Goal: Task Accomplishment & Management: Manage account settings

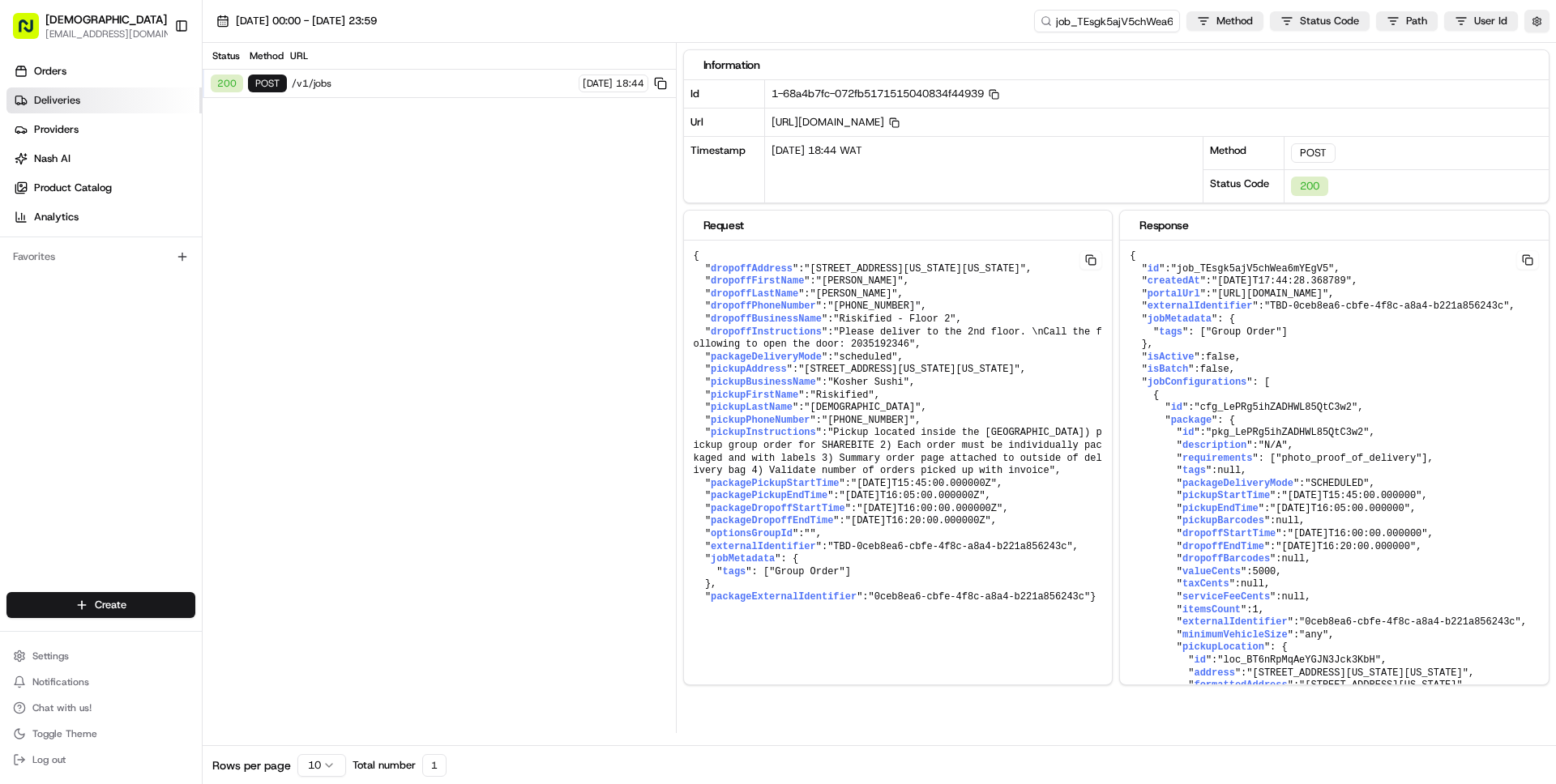
scroll to position [7986, 0]
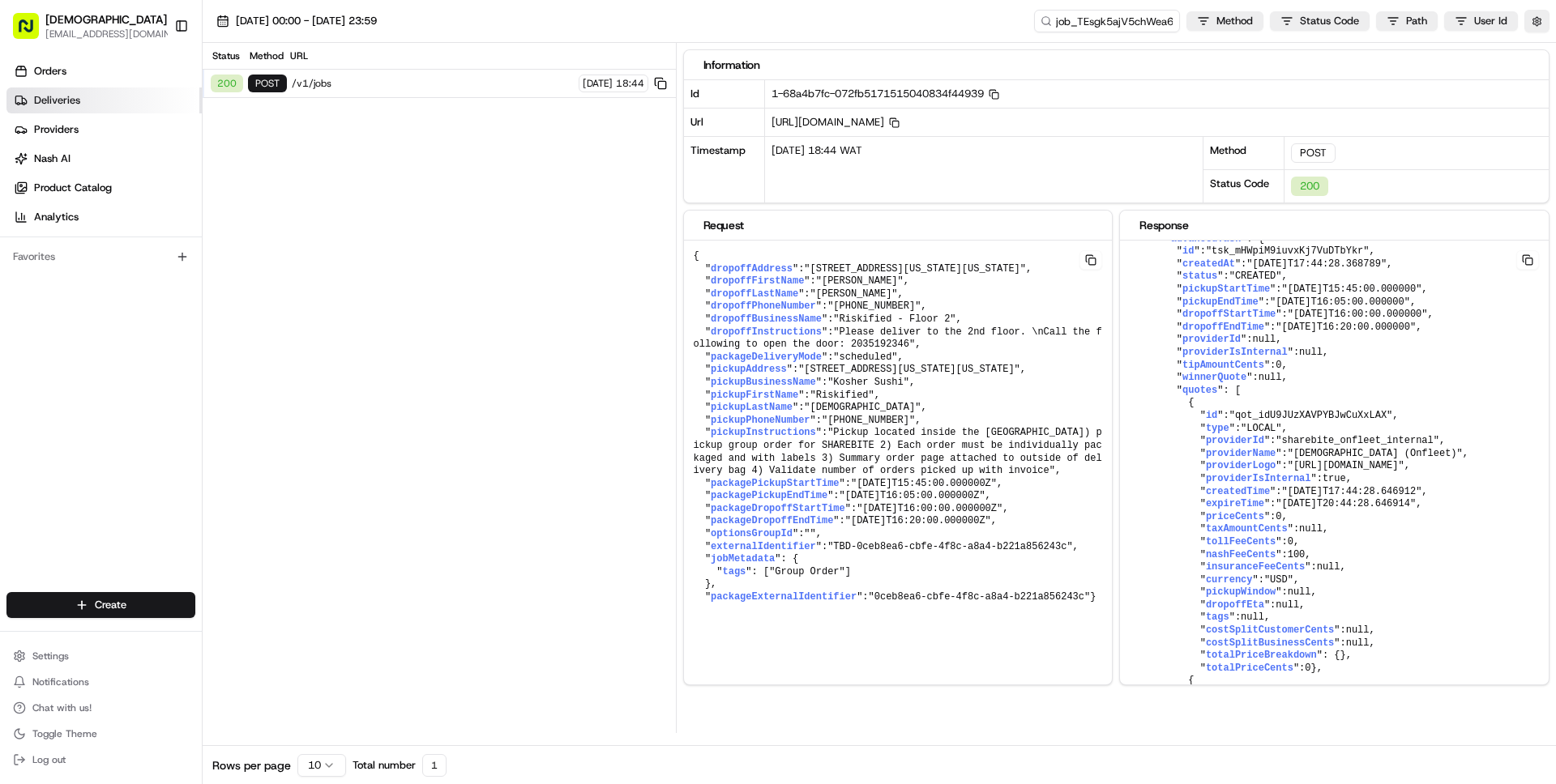
click at [55, 98] on span "Deliveries" at bounding box center [57, 100] width 47 height 15
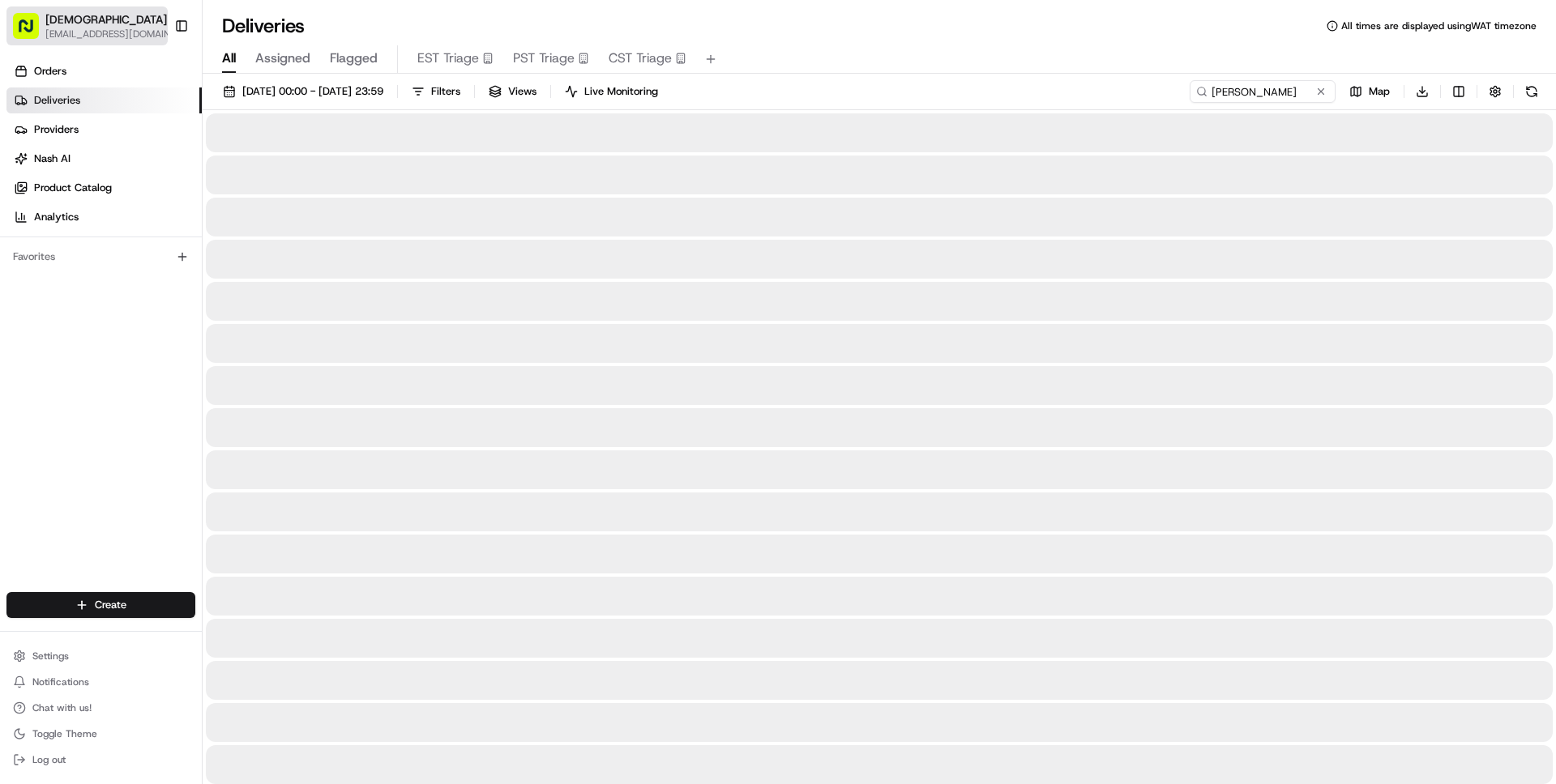
click at [77, 13] on span "[DEMOGRAPHIC_DATA]" at bounding box center [106, 19] width 121 height 16
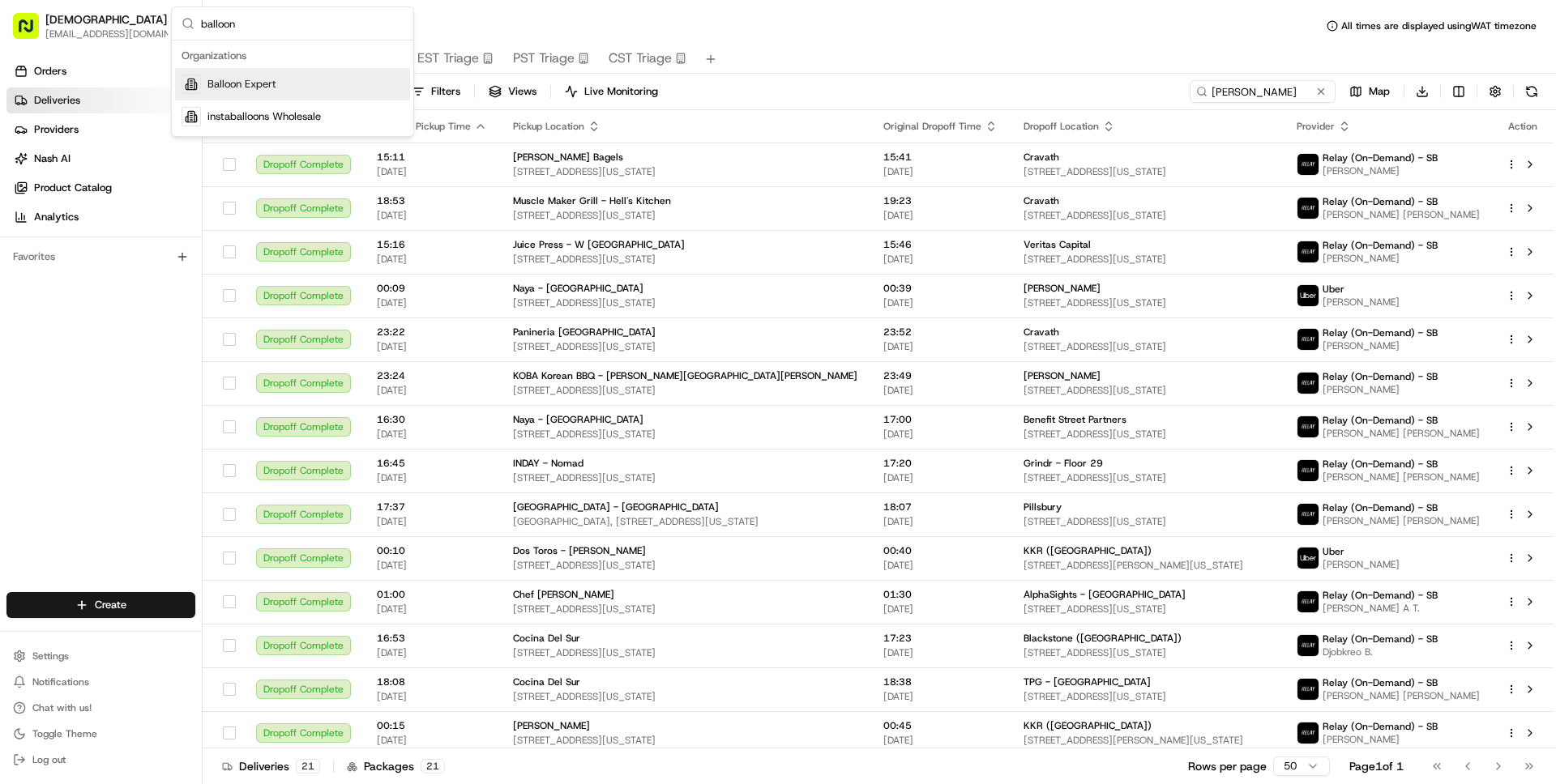
type input "balloon"
click at [244, 90] on span "Balloon Expert" at bounding box center [241, 84] width 69 height 15
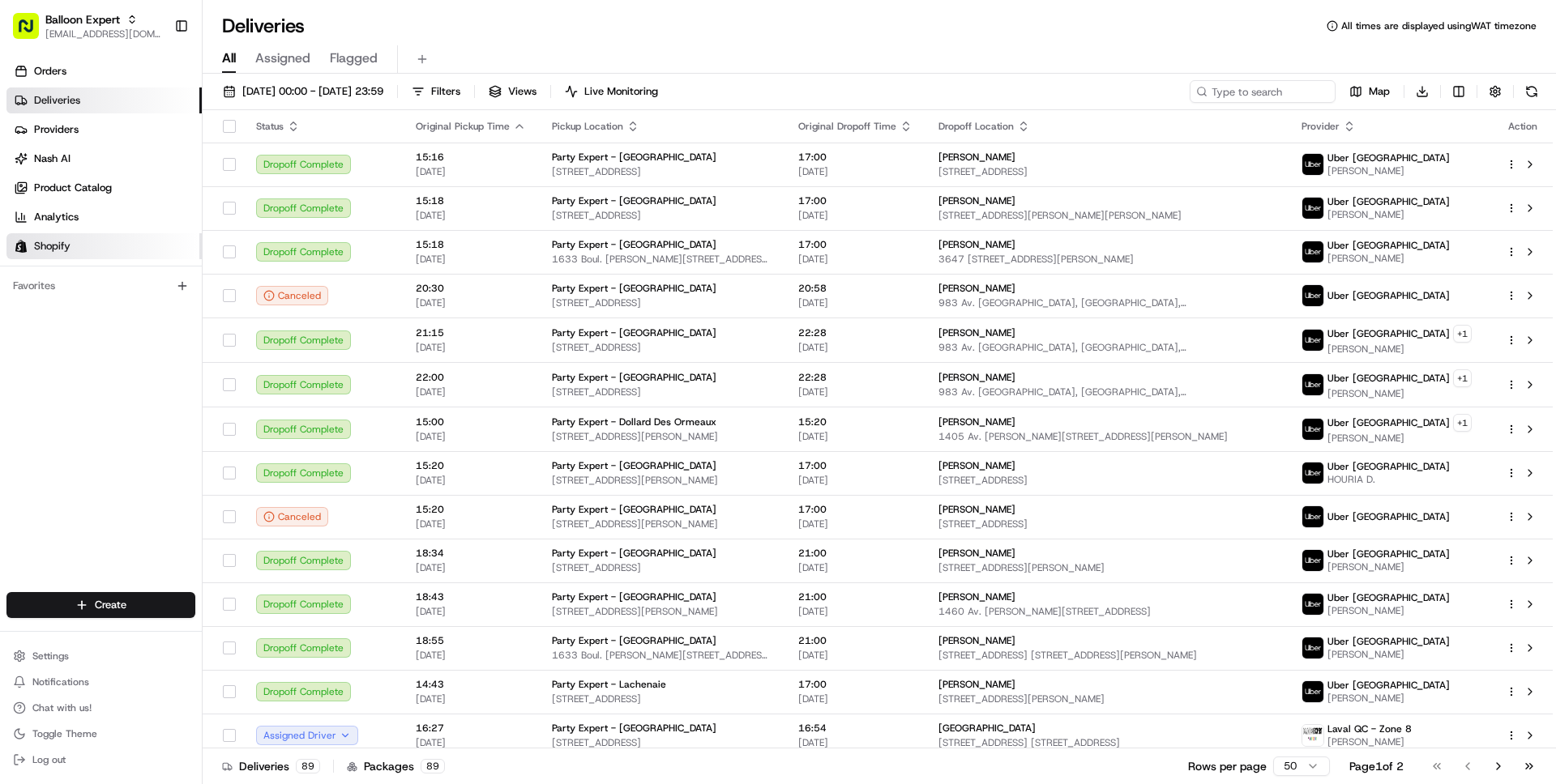
click at [64, 249] on span "Shopify" at bounding box center [52, 246] width 37 height 15
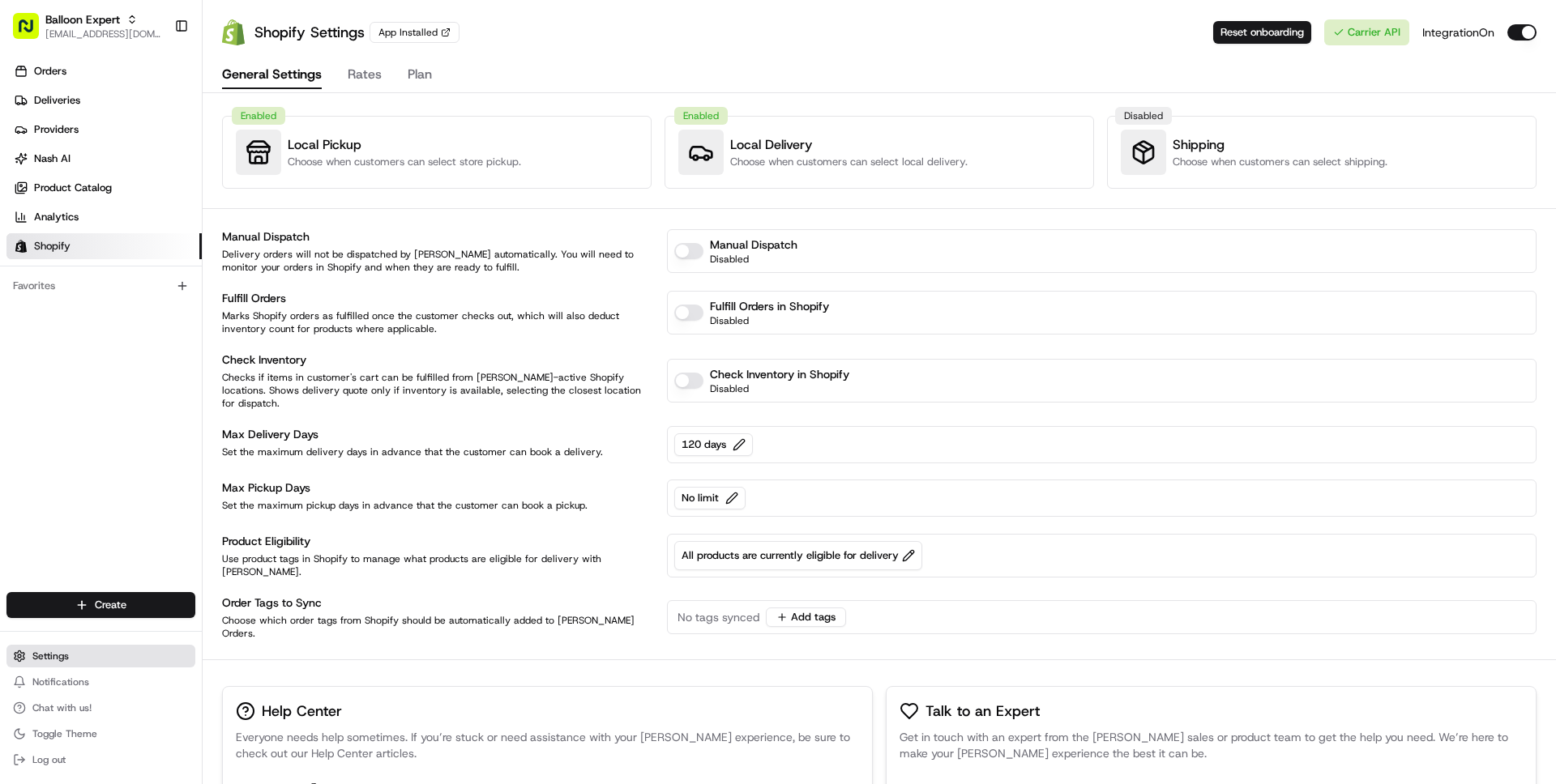
click at [37, 654] on span "Settings" at bounding box center [51, 655] width 37 height 13
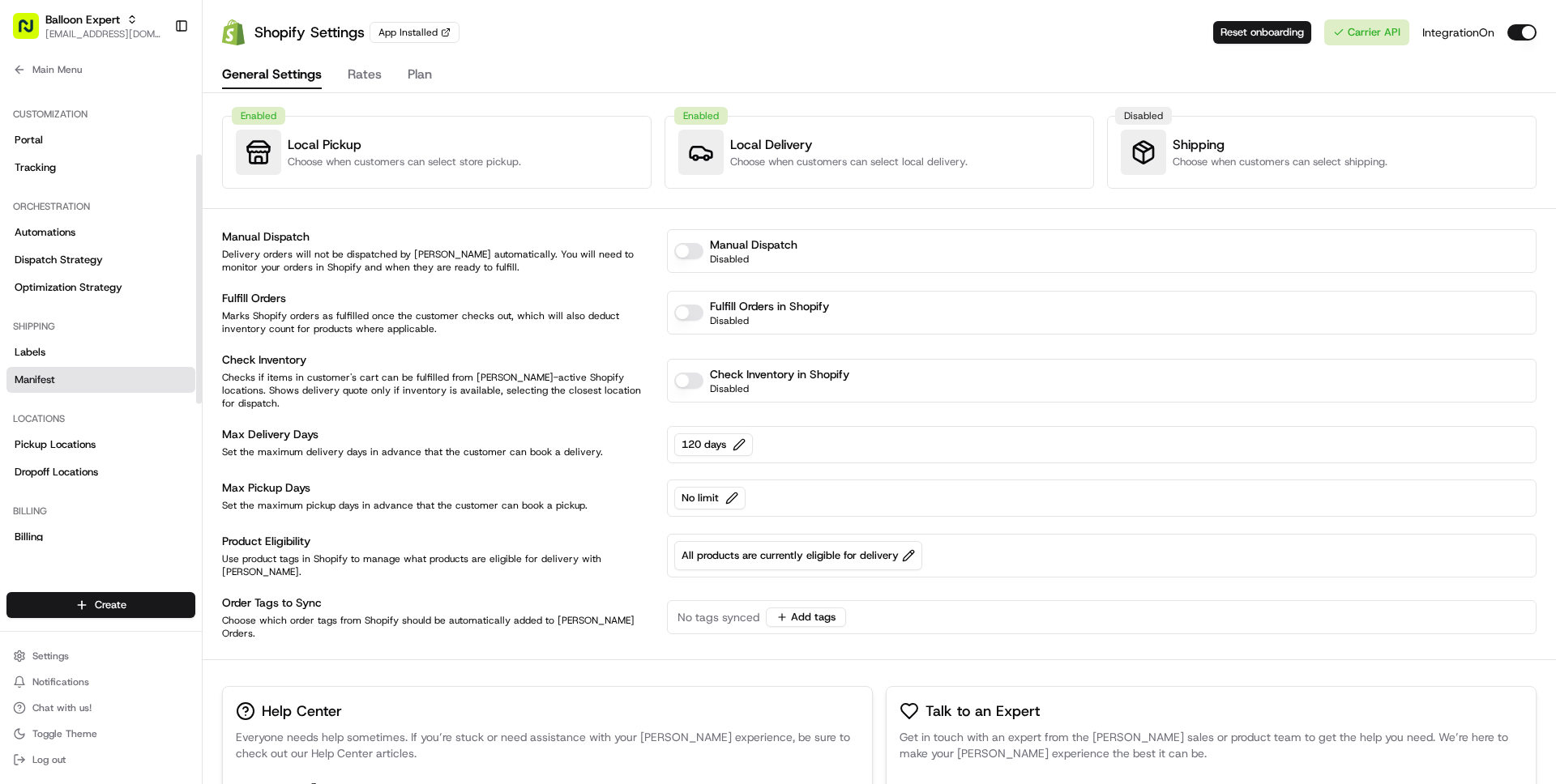
scroll to position [135, 0]
click at [60, 260] on span "Dispatch Strategy" at bounding box center [59, 258] width 88 height 15
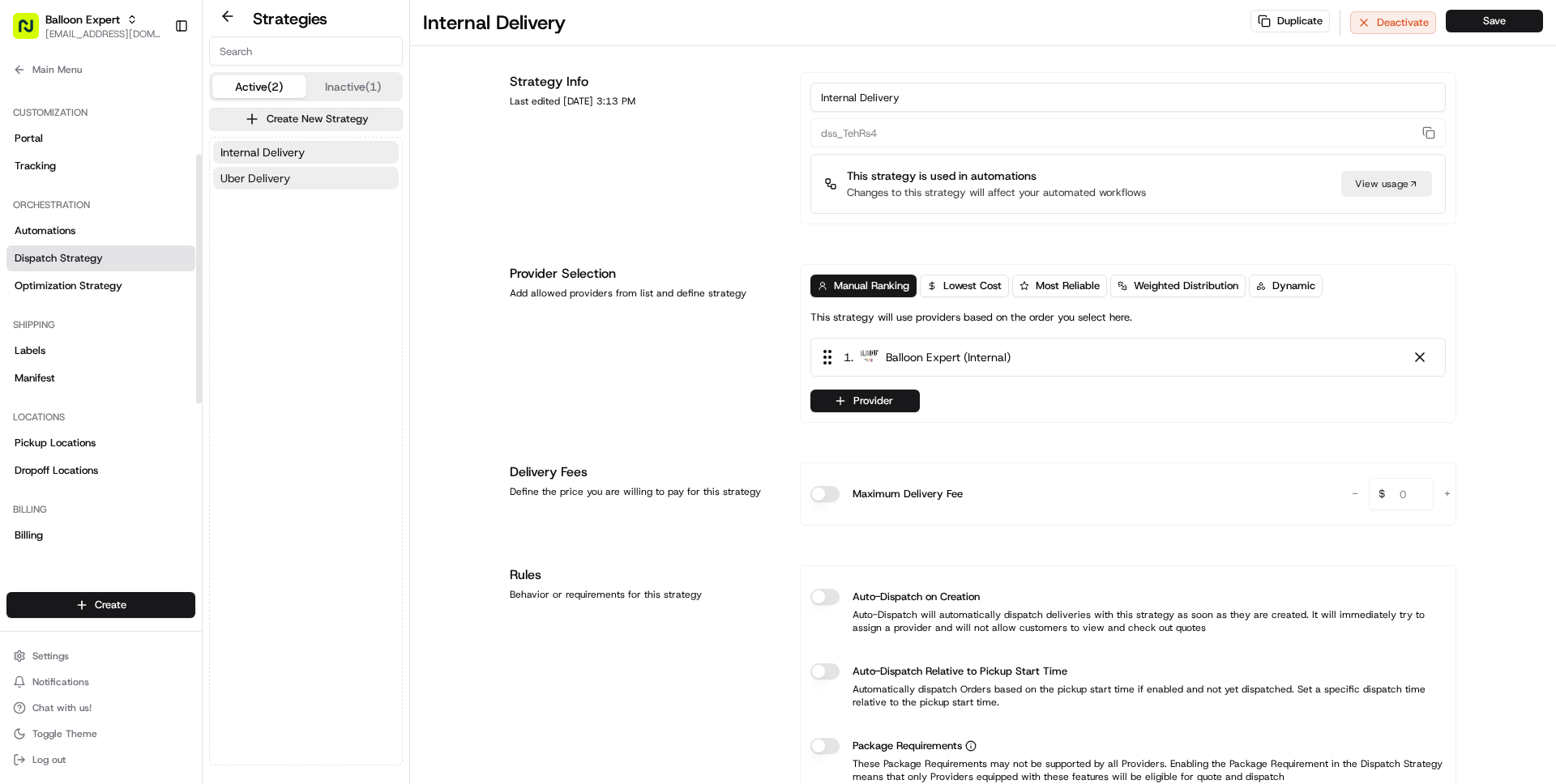
click at [249, 182] on span "Uber Delivery" at bounding box center [255, 178] width 70 height 16
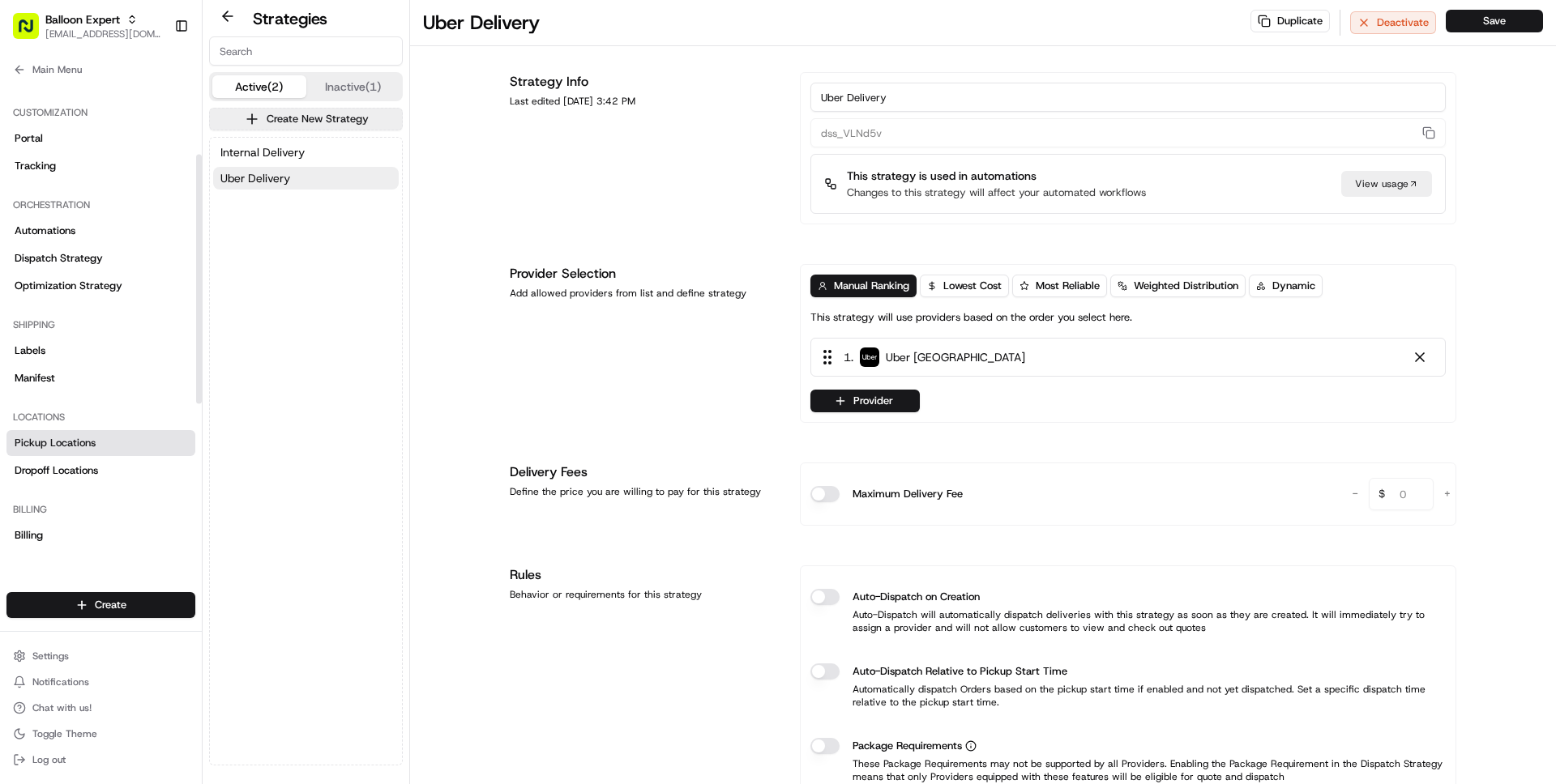
click at [99, 443] on link "Pickup Locations" at bounding box center [101, 443] width 189 height 26
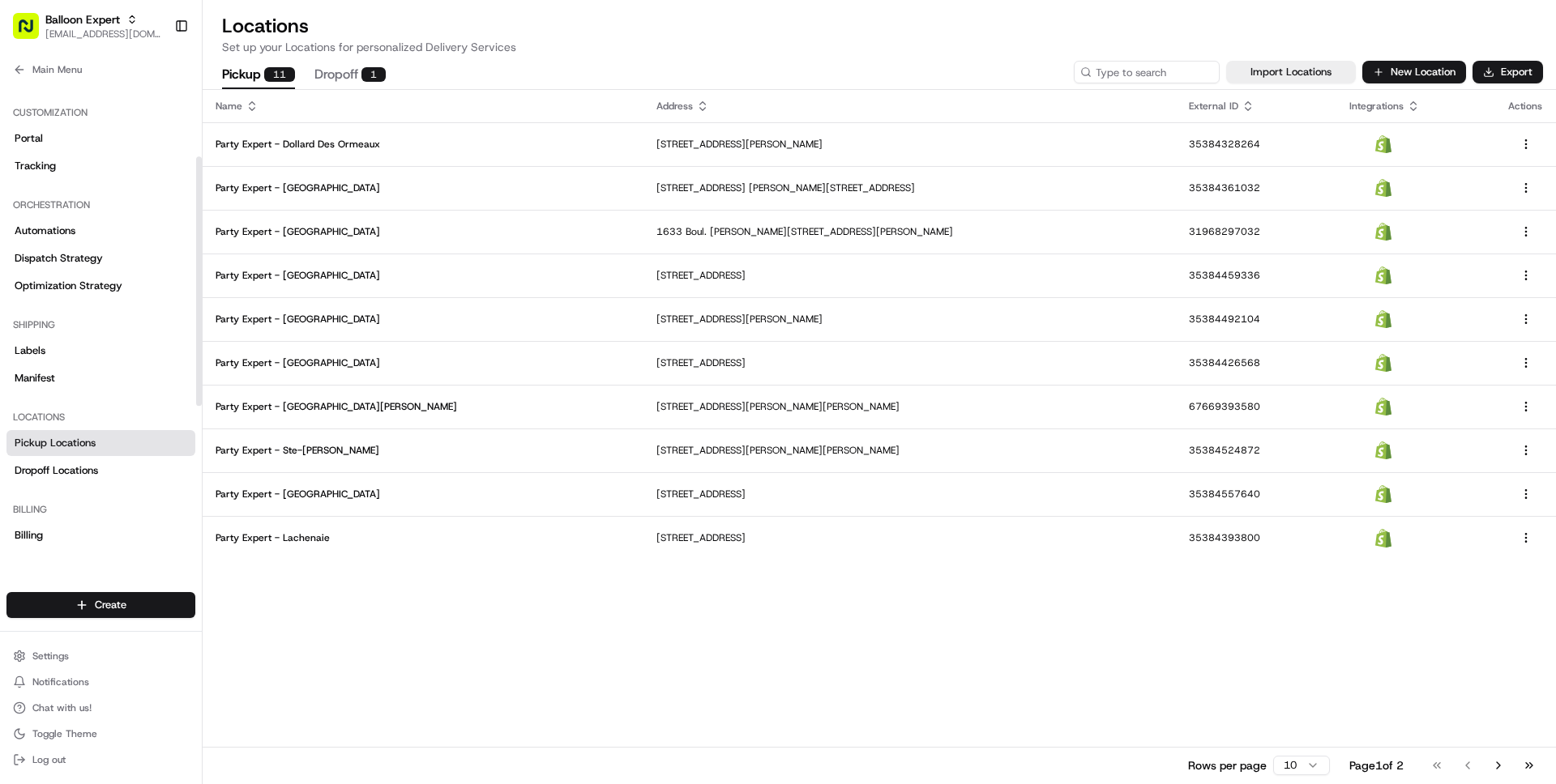
scroll to position [154, 0]
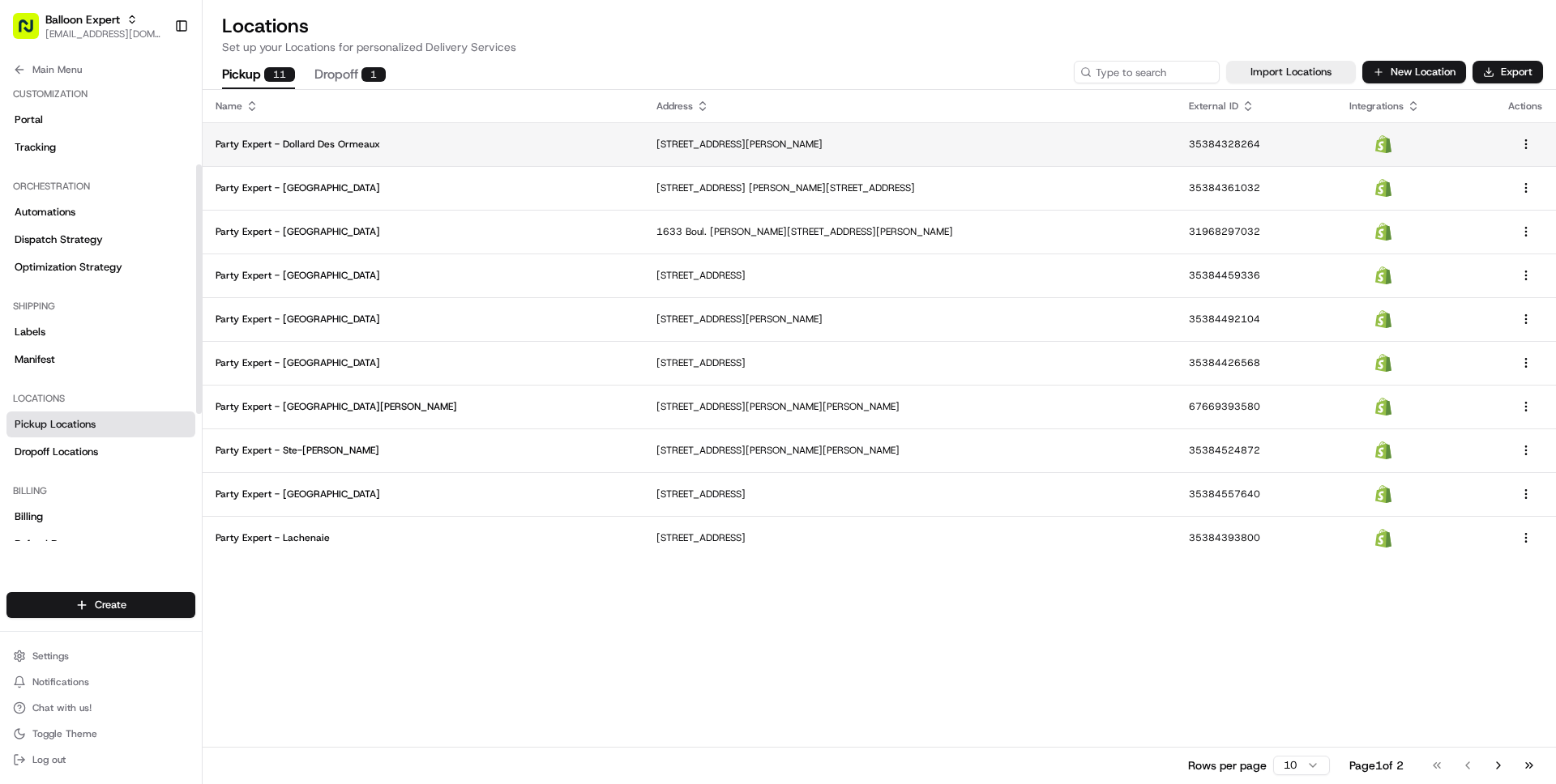
click at [432, 142] on p "Party Expert - Dollard Des Ormeaux" at bounding box center [423, 144] width 415 height 13
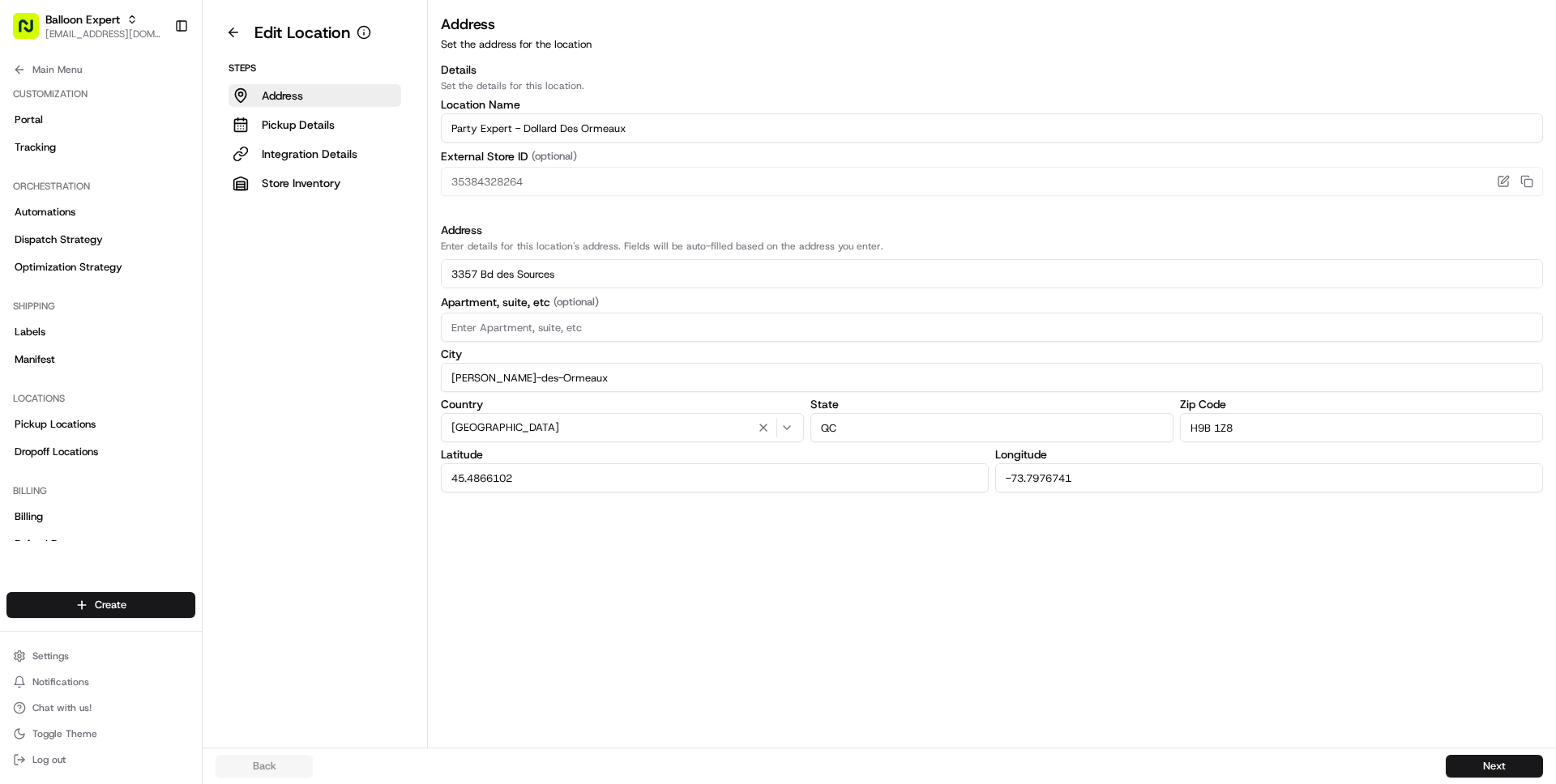
click at [317, 165] on div "Steps Address Pickup Details Integration Details Store Inventory" at bounding box center [315, 128] width 199 height 133
click at [317, 156] on p "Integration Details" at bounding box center [310, 154] width 95 height 16
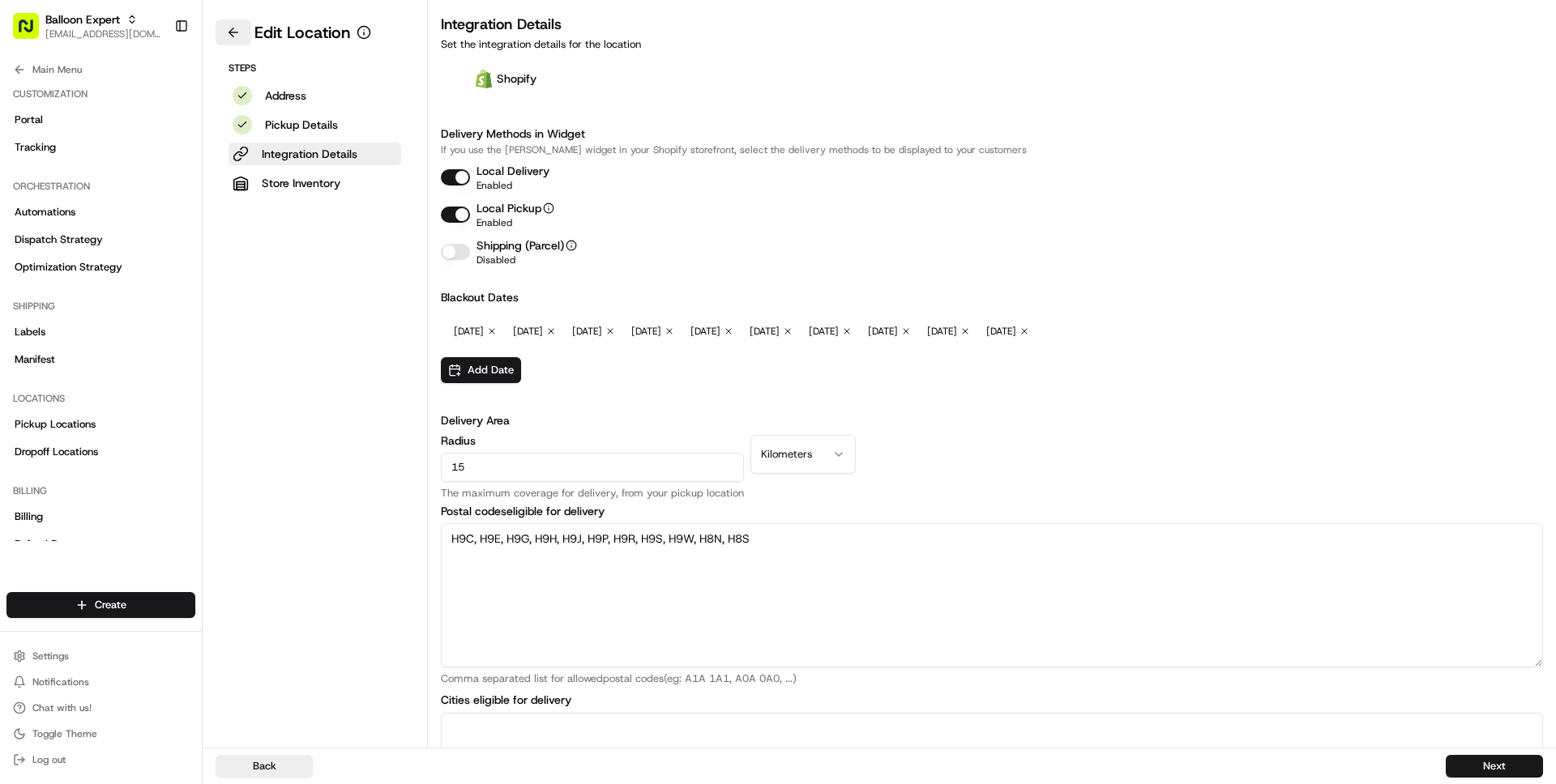
click at [238, 29] on button at bounding box center [233, 33] width 36 height 26
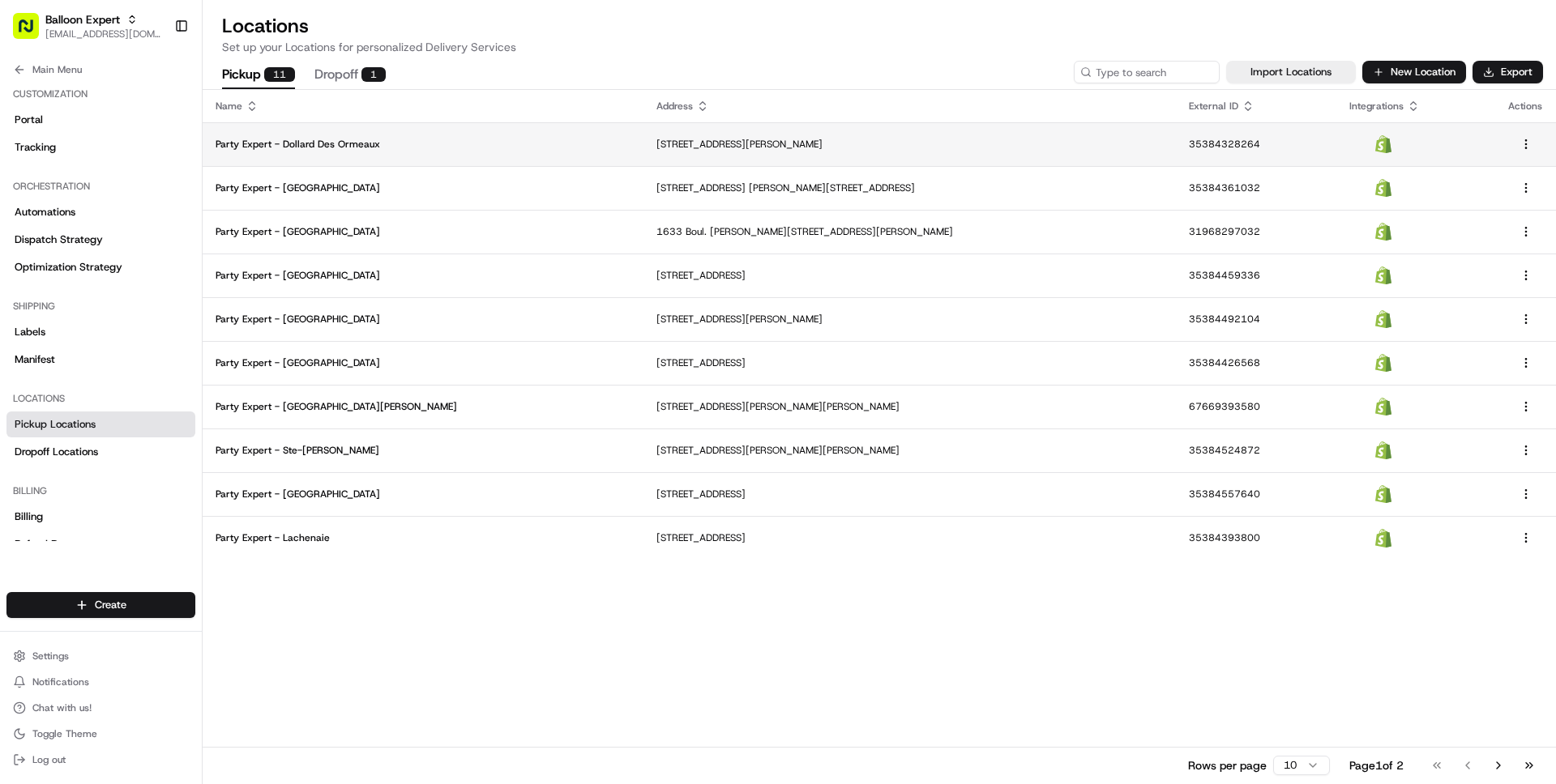
click at [394, 138] on p "Party Expert - Dollard Des Ormeaux" at bounding box center [423, 144] width 415 height 13
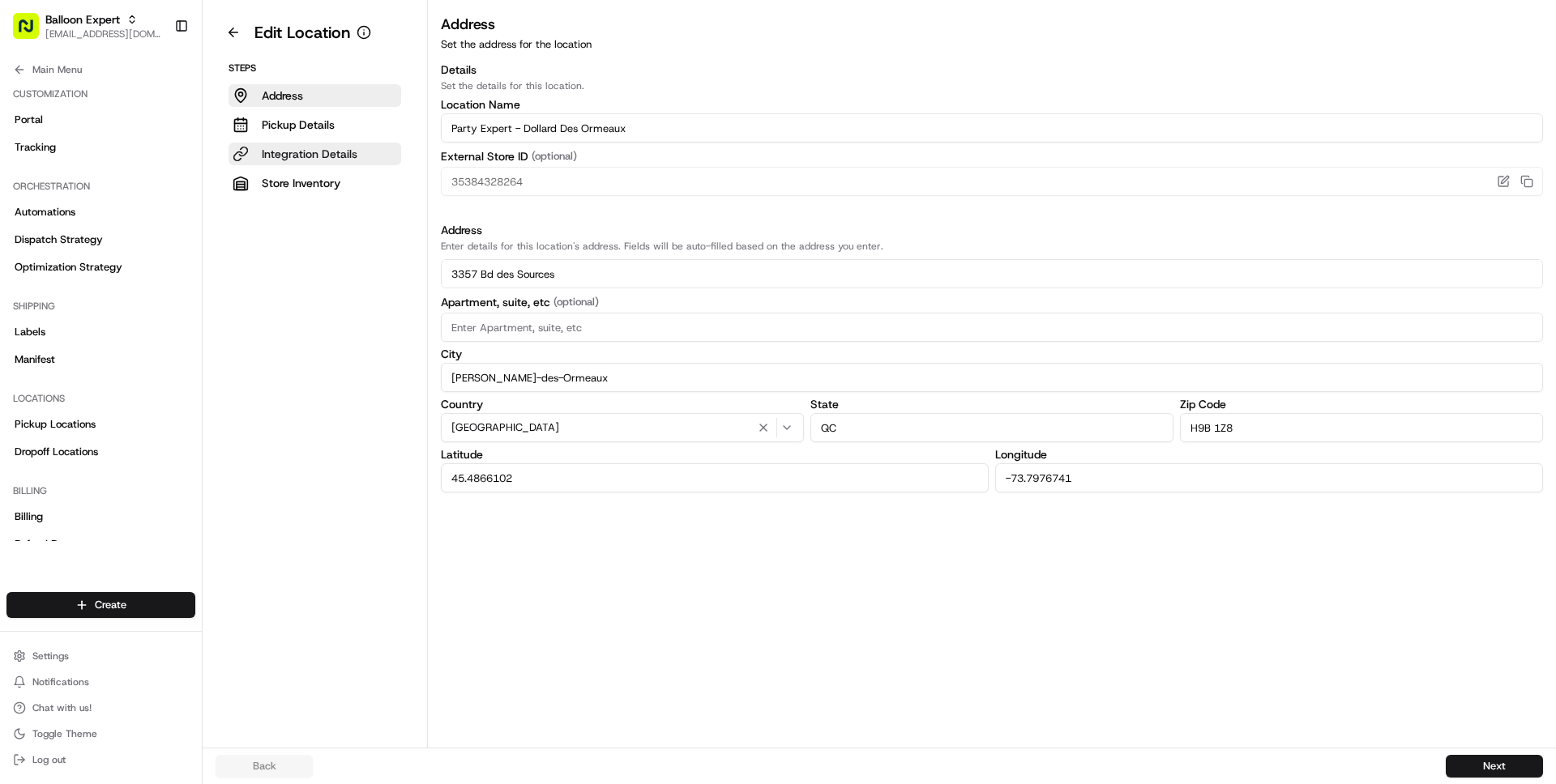
click at [356, 156] on button "Integration Details" at bounding box center [315, 154] width 173 height 23
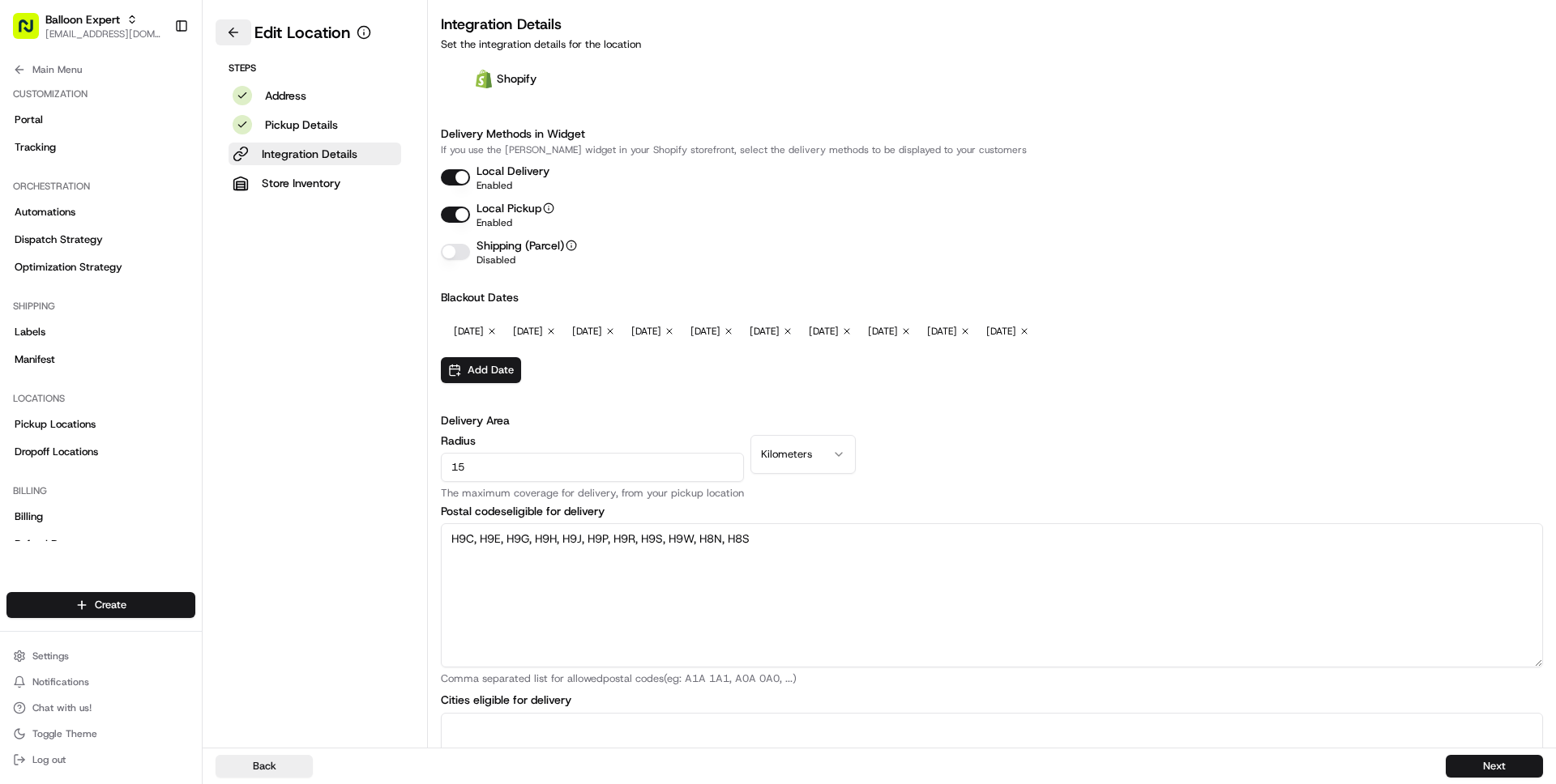
click at [225, 35] on button at bounding box center [233, 33] width 36 height 26
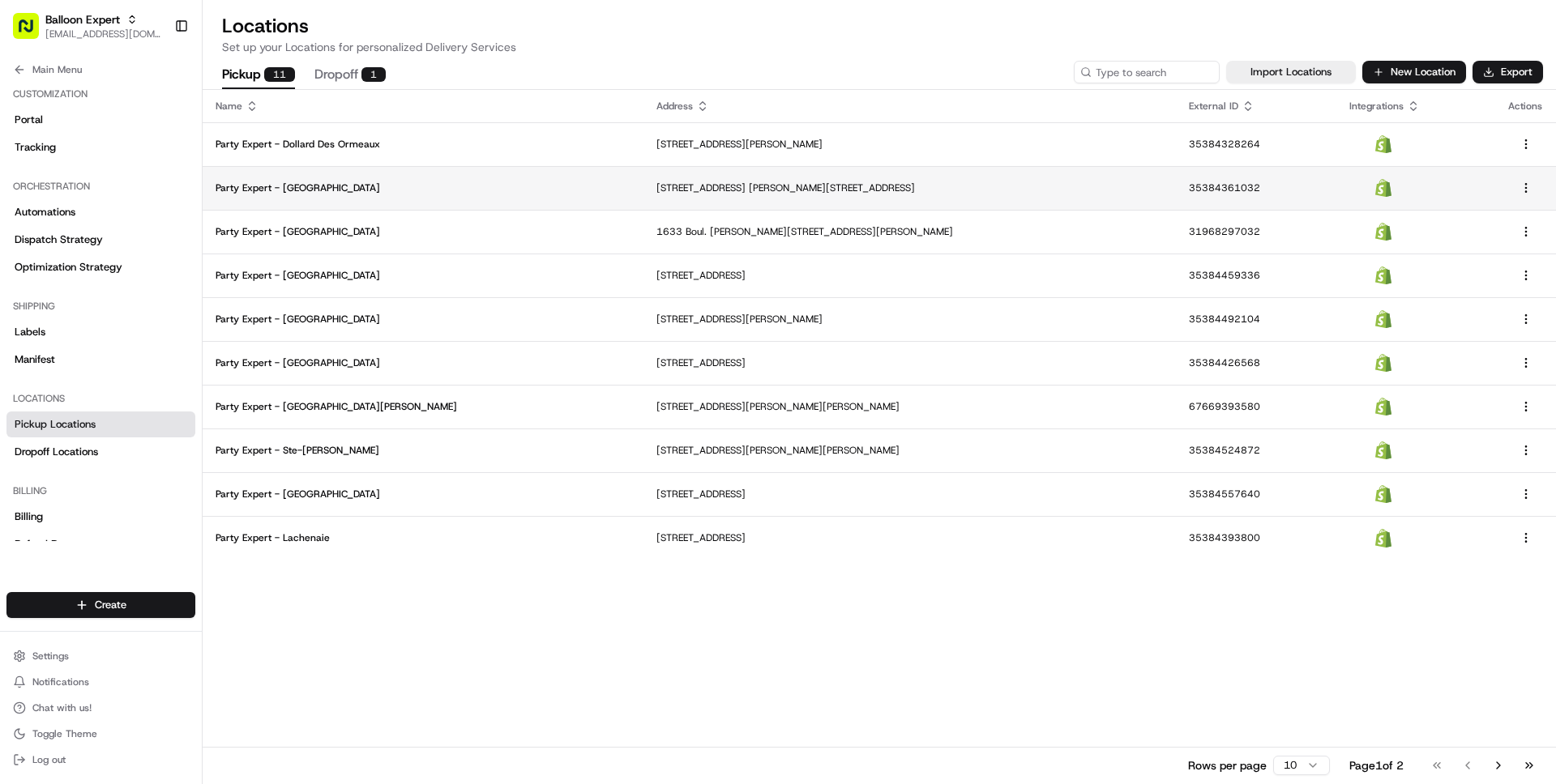
click at [389, 192] on p "Party Expert - [GEOGRAPHIC_DATA]" at bounding box center [423, 188] width 415 height 13
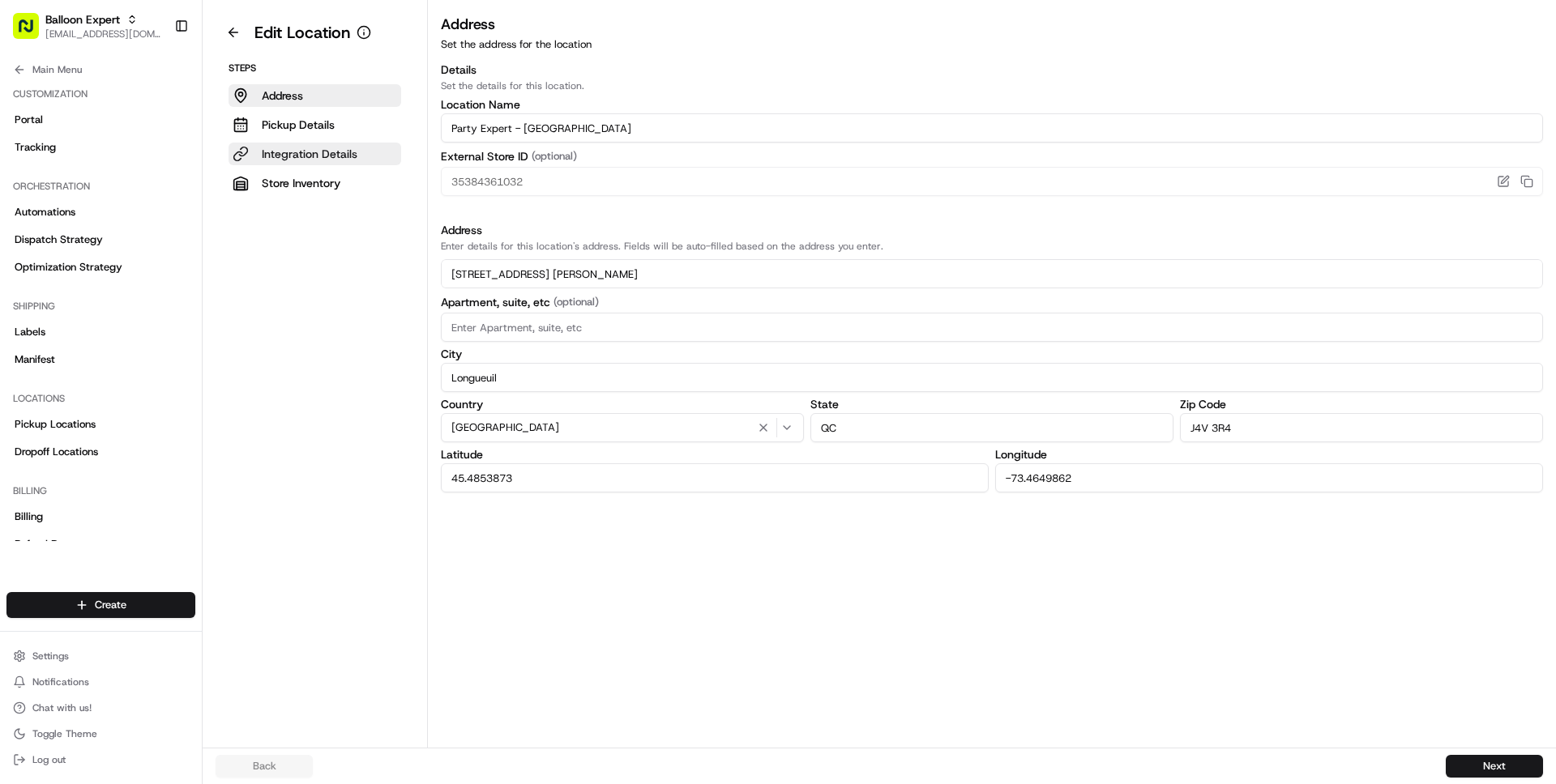
click at [350, 161] on p "Integration Details" at bounding box center [310, 154] width 95 height 16
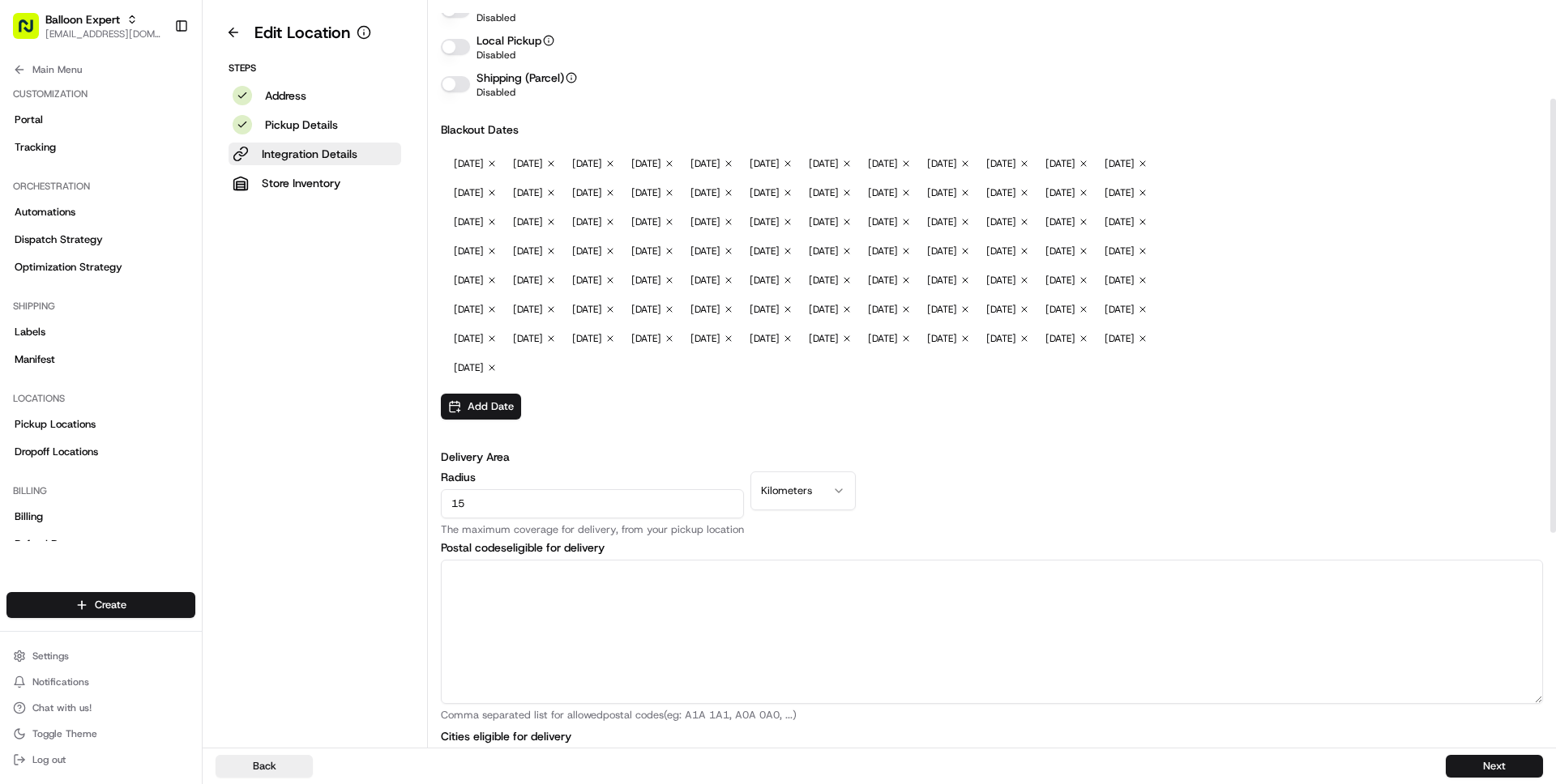
scroll to position [170, 0]
click at [231, 34] on button at bounding box center [233, 33] width 36 height 26
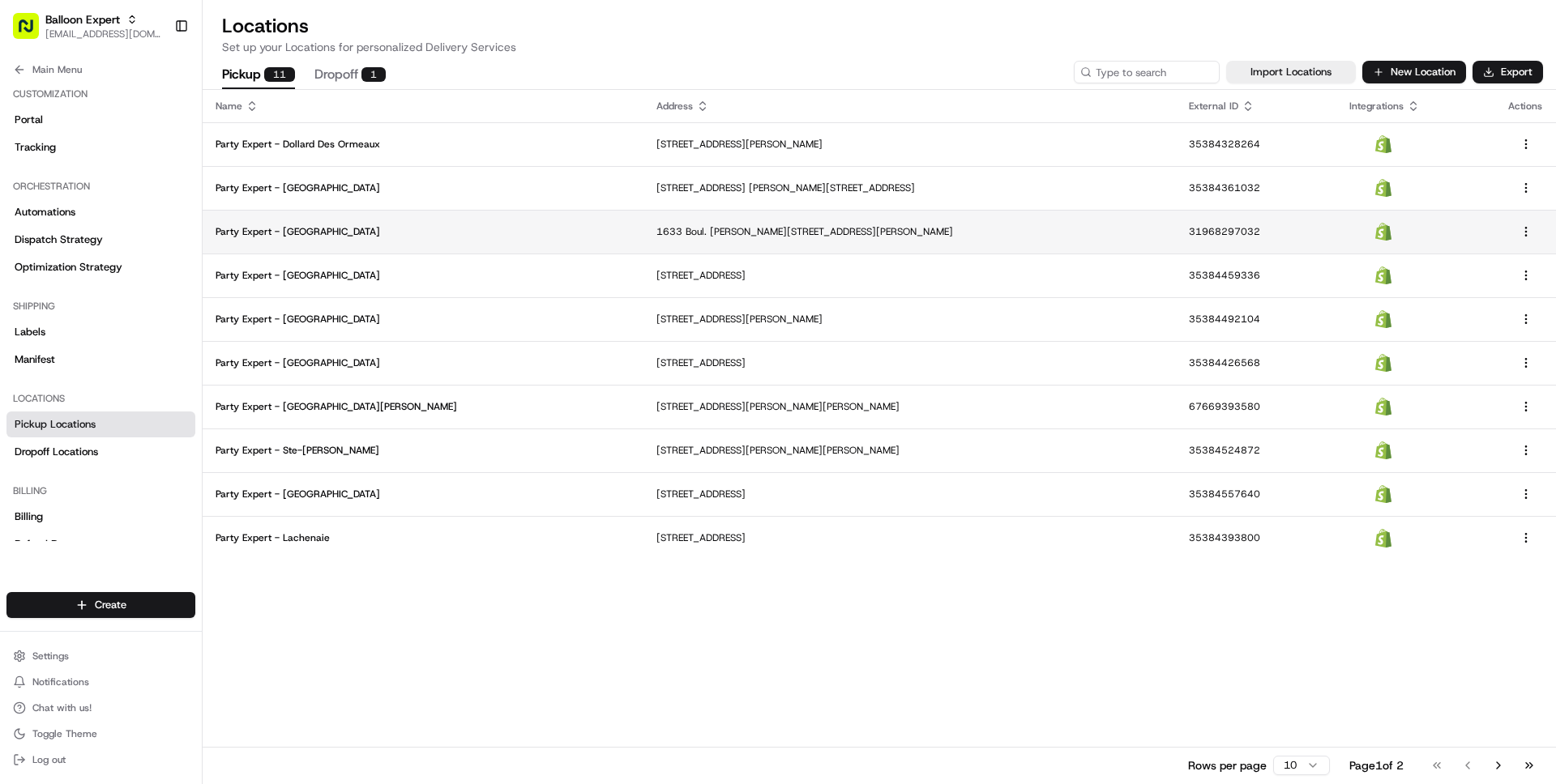
click at [380, 226] on p "Party Expert - [GEOGRAPHIC_DATA]" at bounding box center [423, 231] width 415 height 13
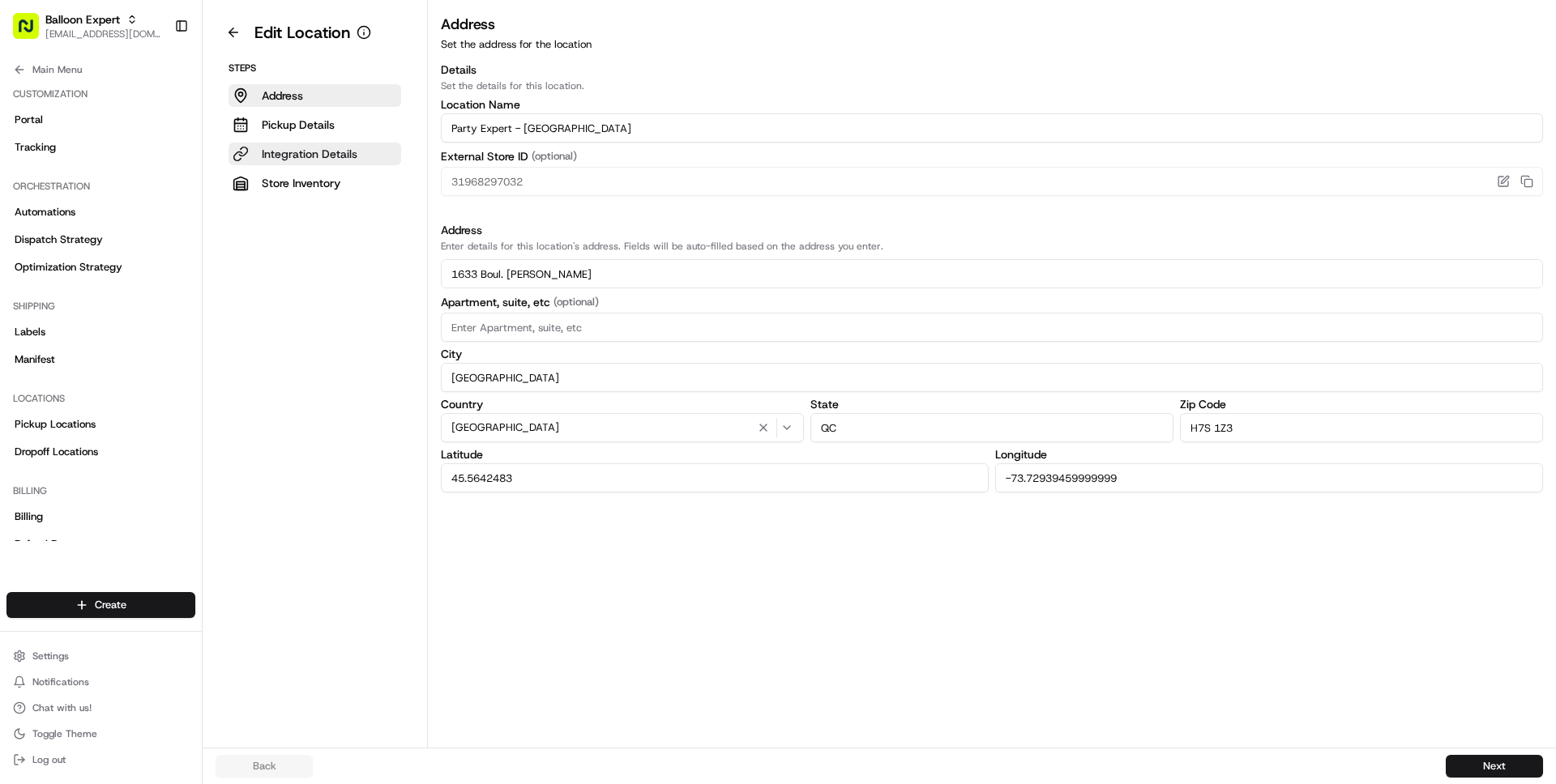
click at [320, 153] on p "Integration Details" at bounding box center [310, 154] width 95 height 16
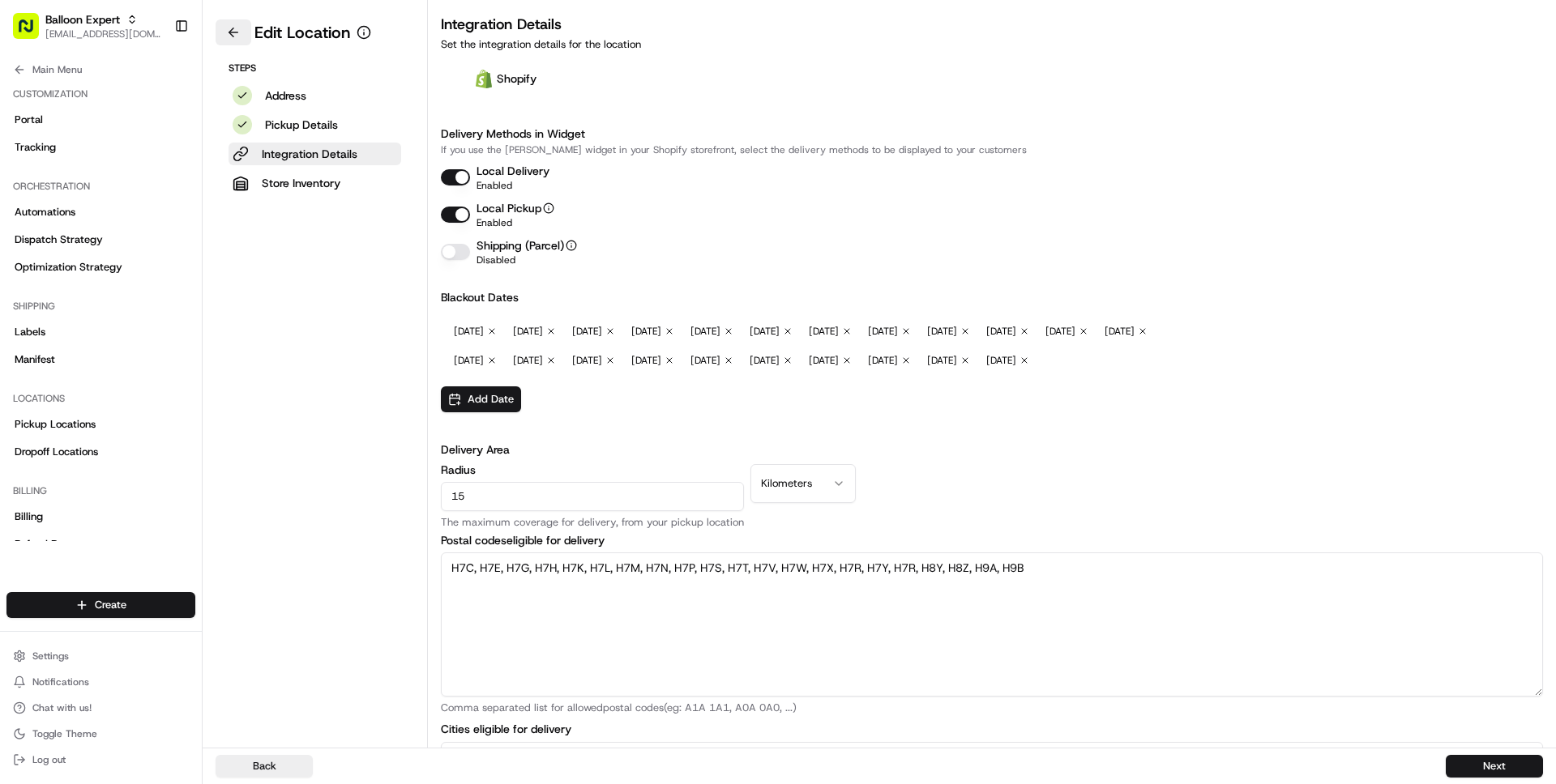
click at [222, 28] on button at bounding box center [233, 33] width 36 height 26
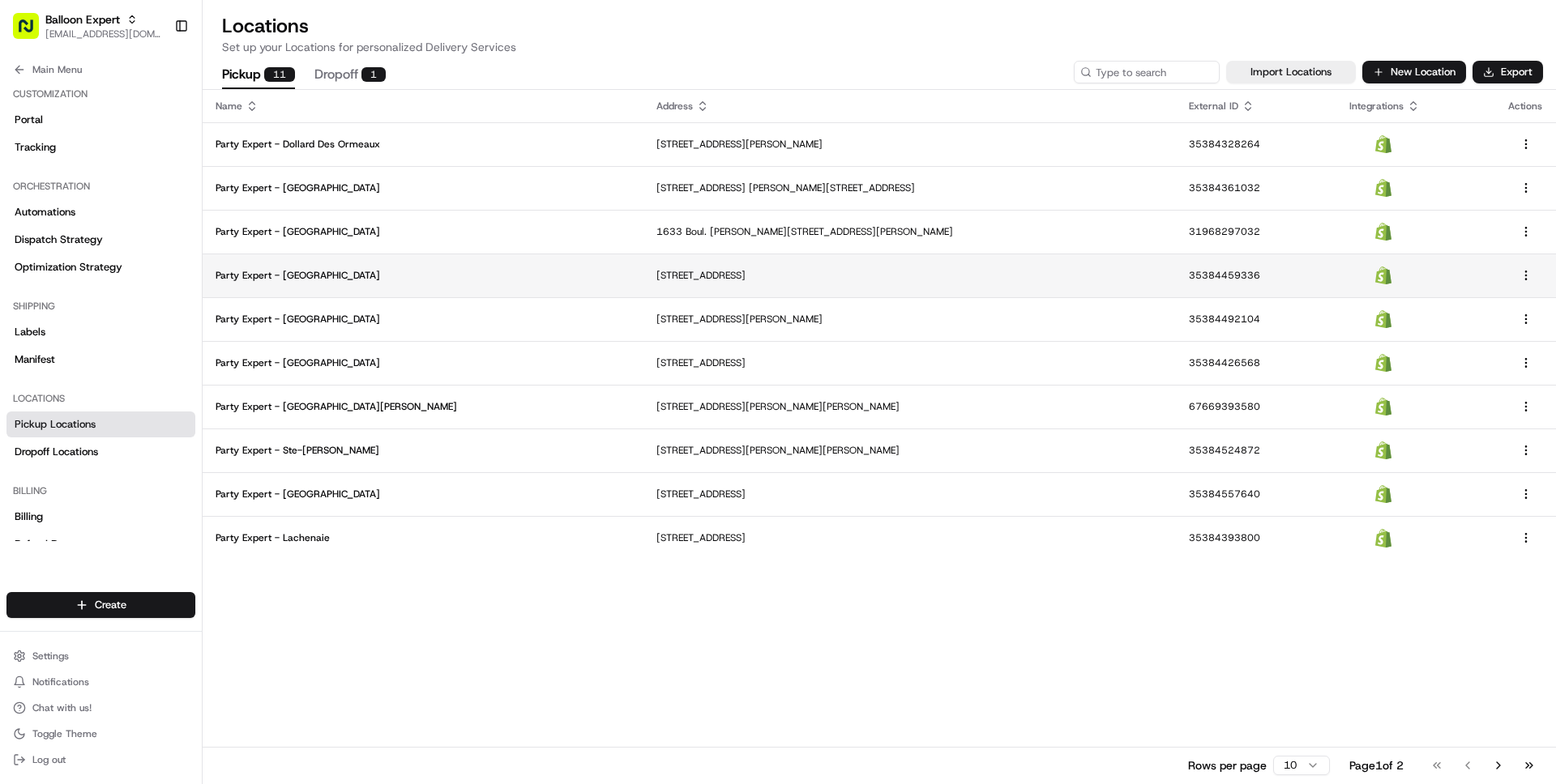
click at [371, 275] on p "Party Expert - [GEOGRAPHIC_DATA]" at bounding box center [423, 275] width 415 height 13
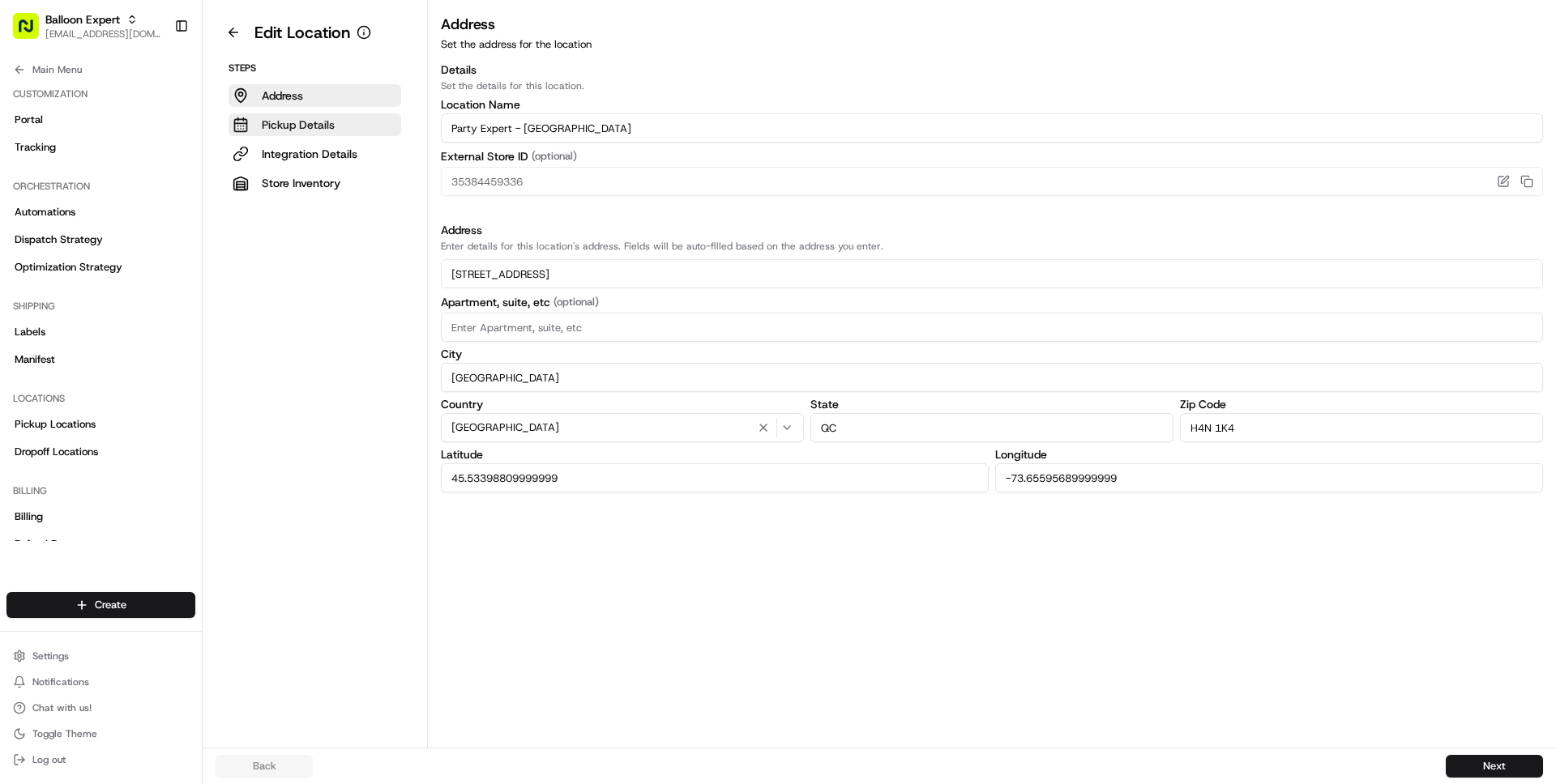
click at [315, 132] on p "Pickup Details" at bounding box center [298, 125] width 72 height 16
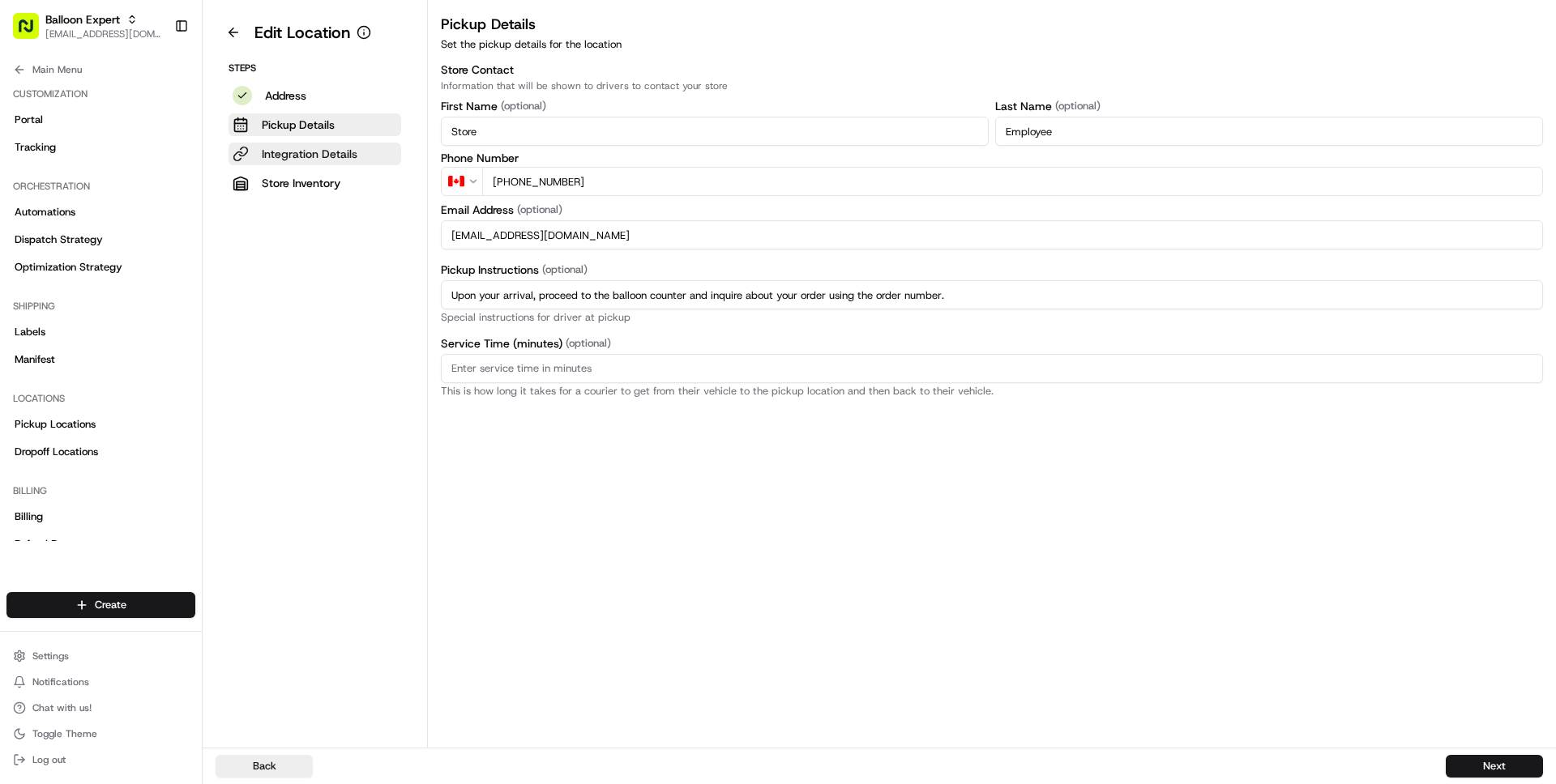
click at [312, 150] on p "Integration Details" at bounding box center [310, 154] width 95 height 16
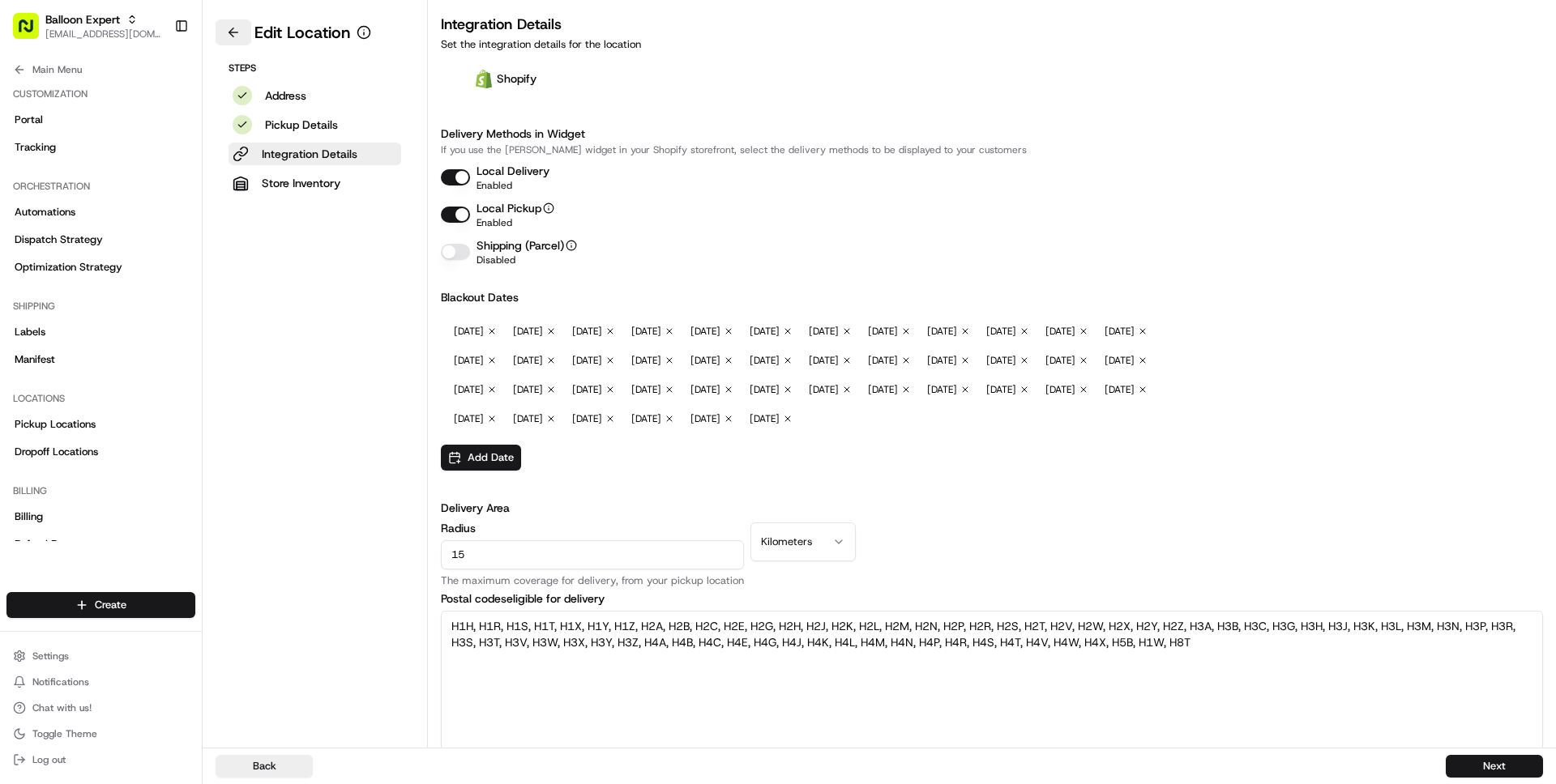
click at [231, 23] on button at bounding box center [233, 33] width 36 height 26
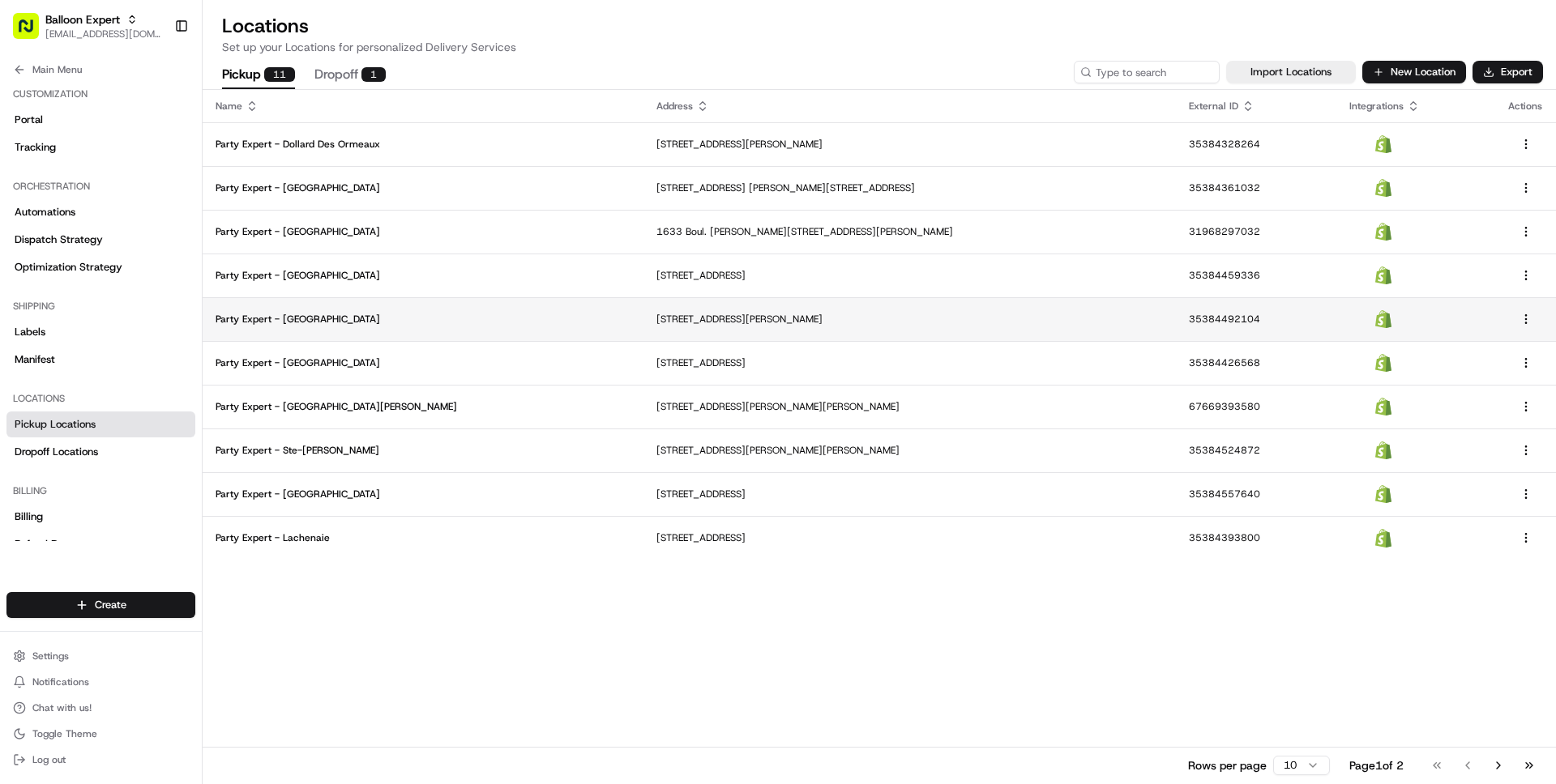
click at [365, 319] on p "Party Expert - [GEOGRAPHIC_DATA]" at bounding box center [423, 319] width 415 height 13
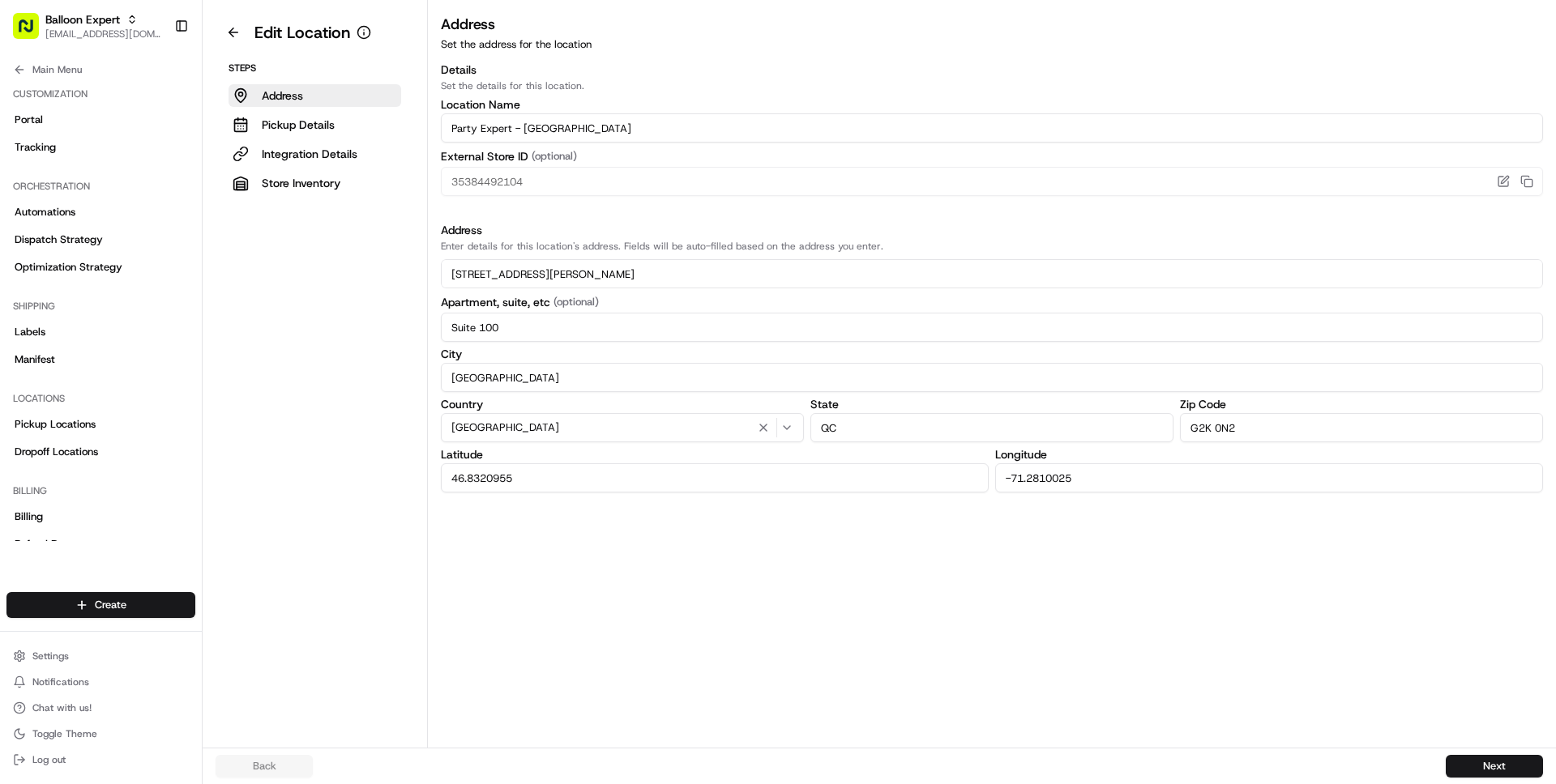
click at [307, 140] on div "Steps Address Pickup Details Integration Details Store Inventory" at bounding box center [315, 128] width 199 height 133
click at [305, 152] on p "Integration Details" at bounding box center [310, 154] width 95 height 16
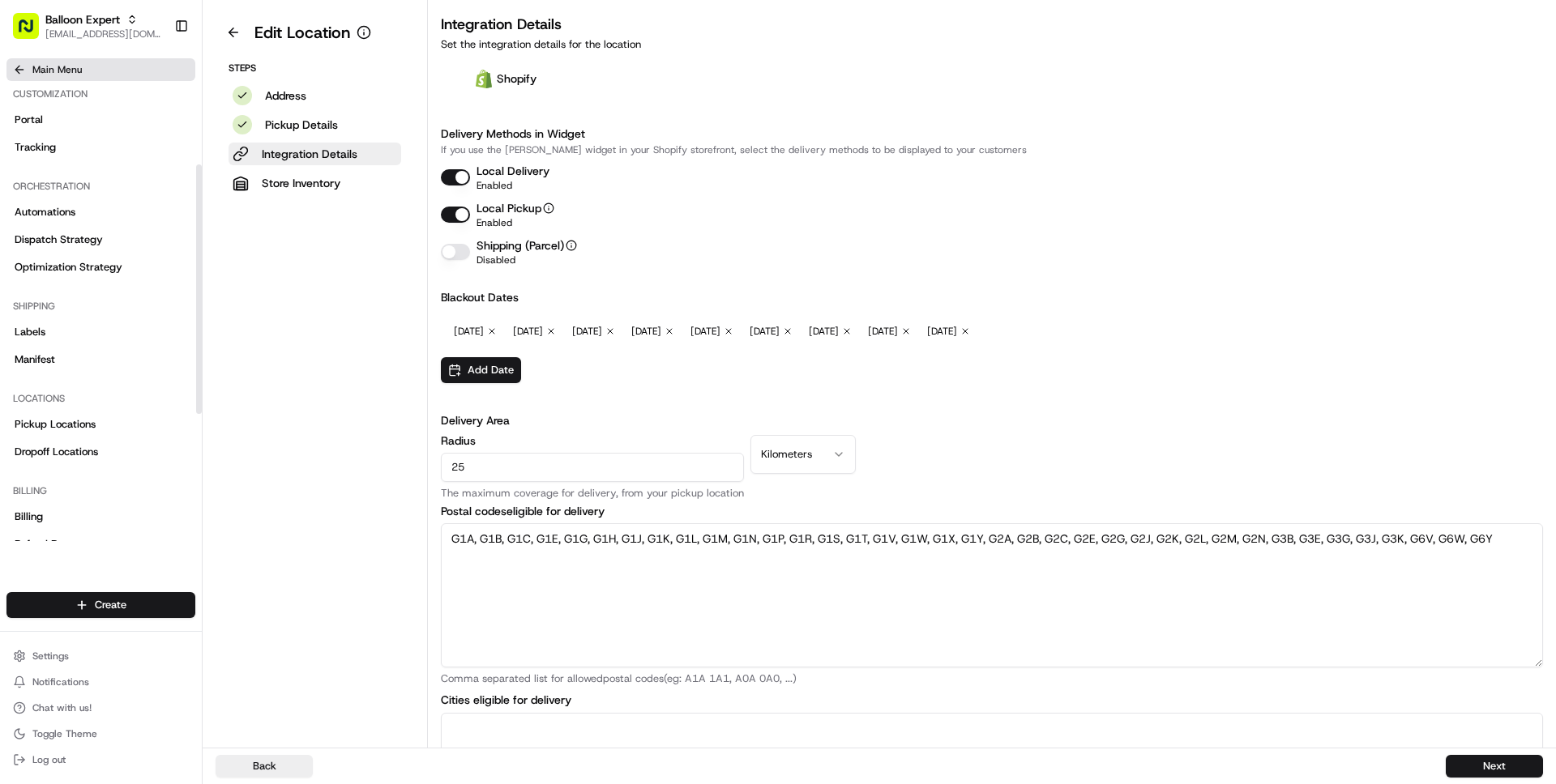
click at [62, 73] on span "Main Menu" at bounding box center [58, 69] width 50 height 13
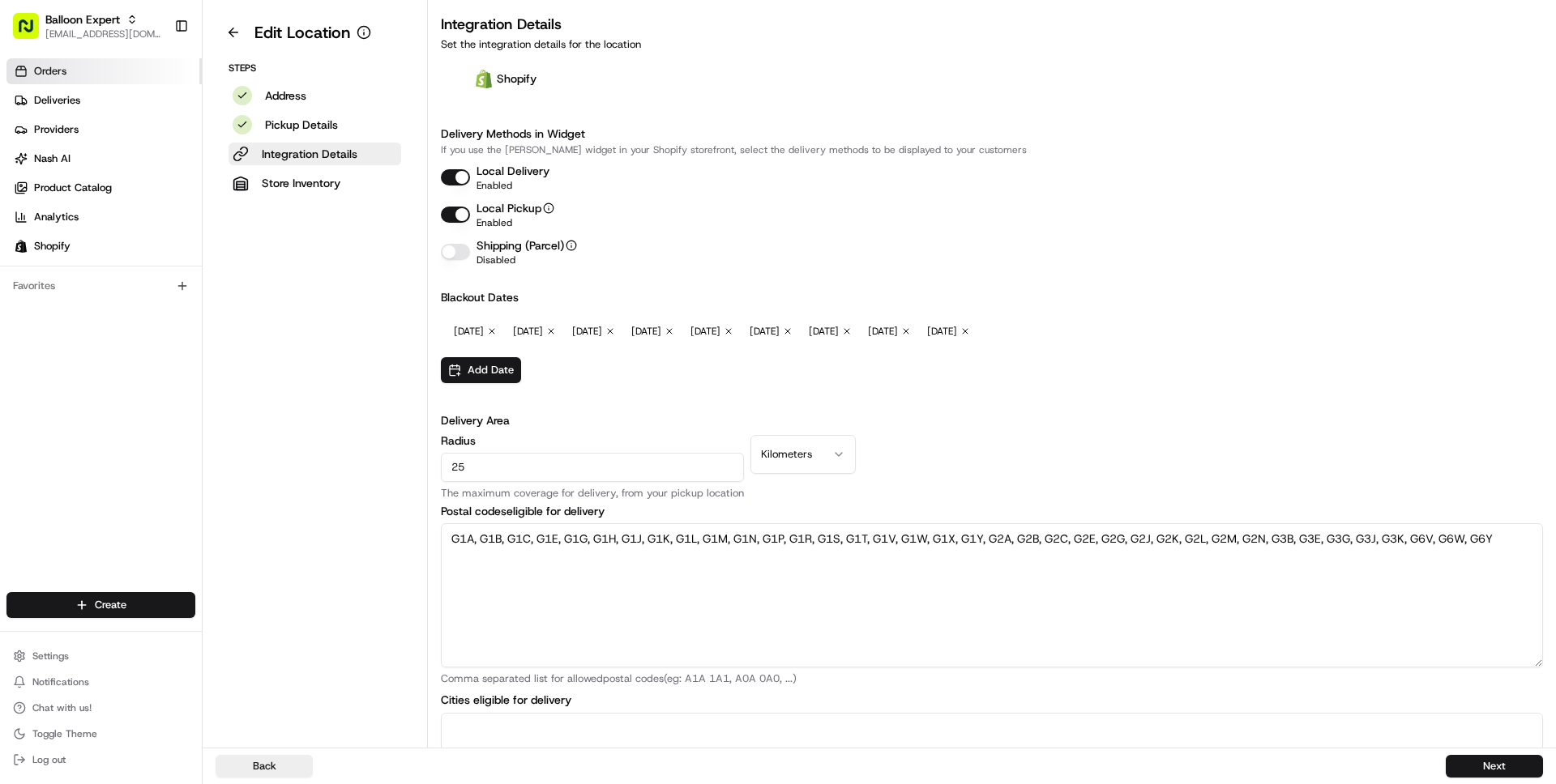
click at [45, 69] on span "Orders" at bounding box center [50, 70] width 33 height 15
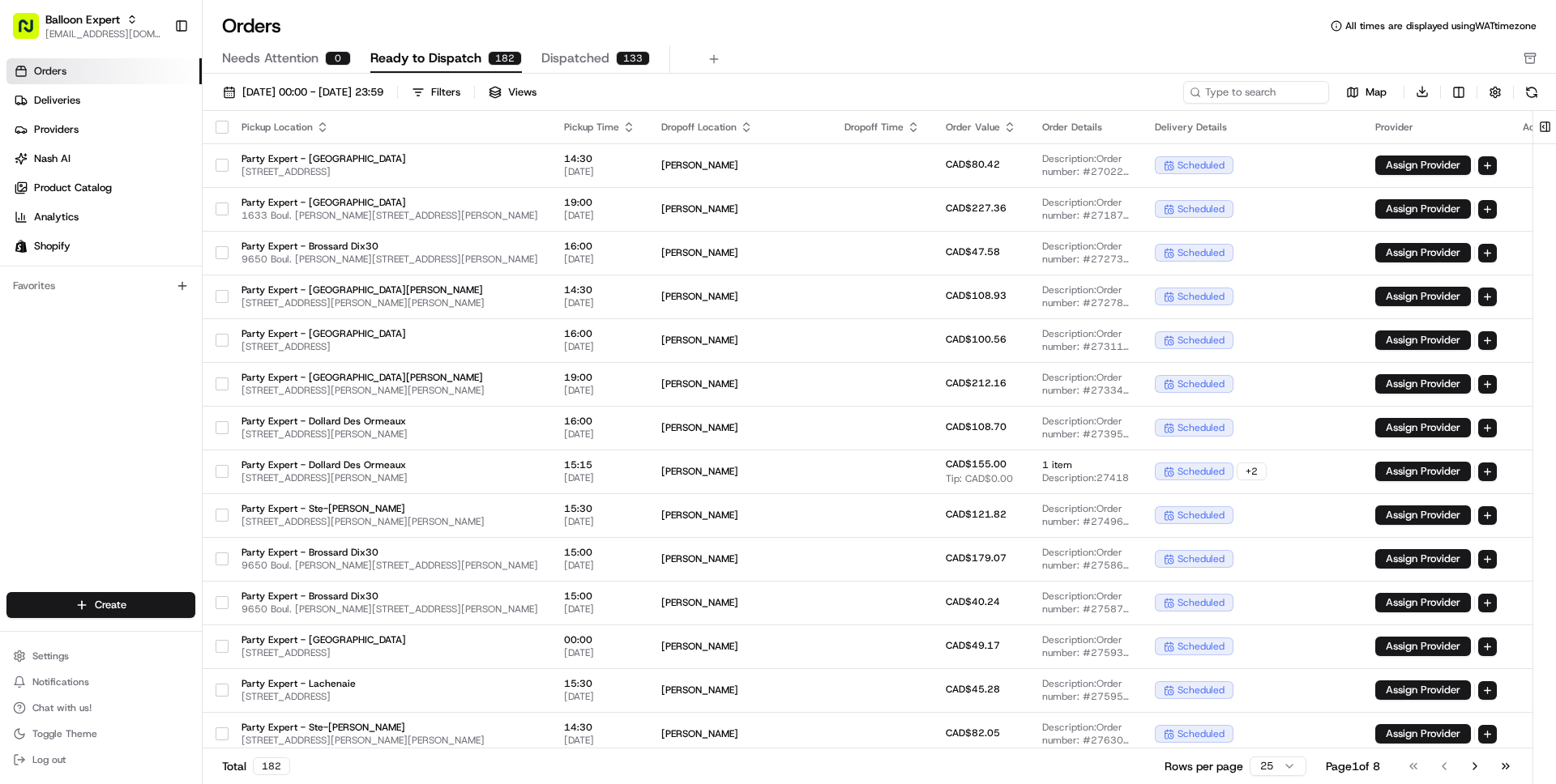
click at [317, 64] on span "Needs Attention" at bounding box center [270, 59] width 96 height 20
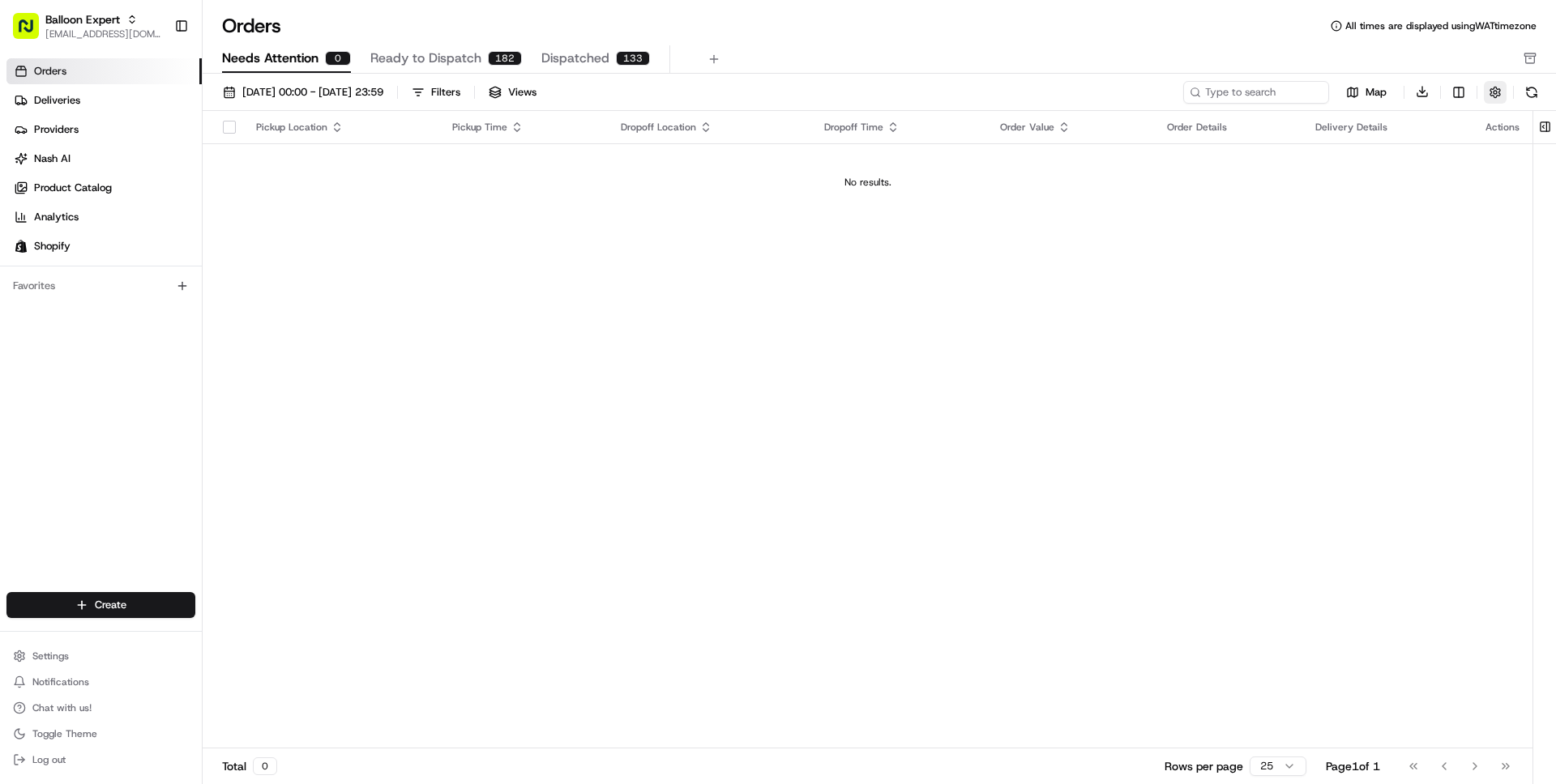
click at [1500, 83] on button "button" at bounding box center [1494, 92] width 23 height 23
click at [1425, 154] on div "Hide Quotes Only Orders" at bounding box center [1422, 154] width 242 height 15
click at [1407, 152] on label "Hide Quotes Only Orders" at bounding box center [1361, 154] width 121 height 15
click at [1530, 152] on button "Hide Quotes Only Orders" at bounding box center [1536, 154] width 13 height 13
